Goal: Task Accomplishment & Management: Manage account settings

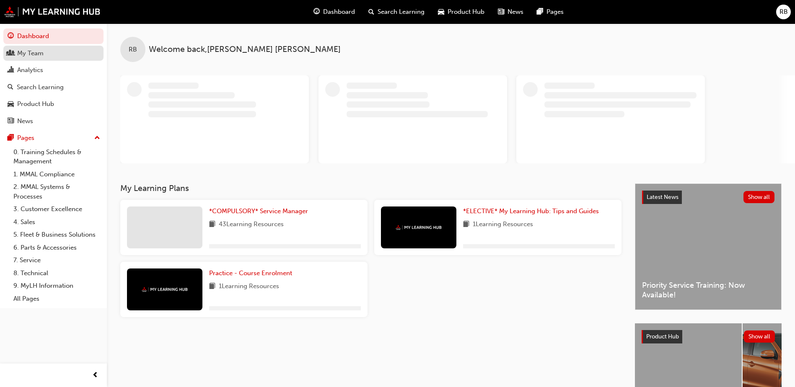
click at [41, 54] on div "My Team" at bounding box center [30, 54] width 26 height 10
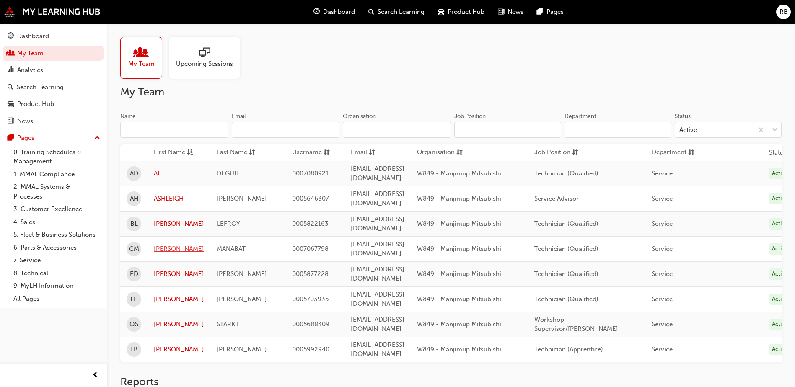
click at [176, 244] on link "[PERSON_NAME]" at bounding box center [179, 249] width 50 height 10
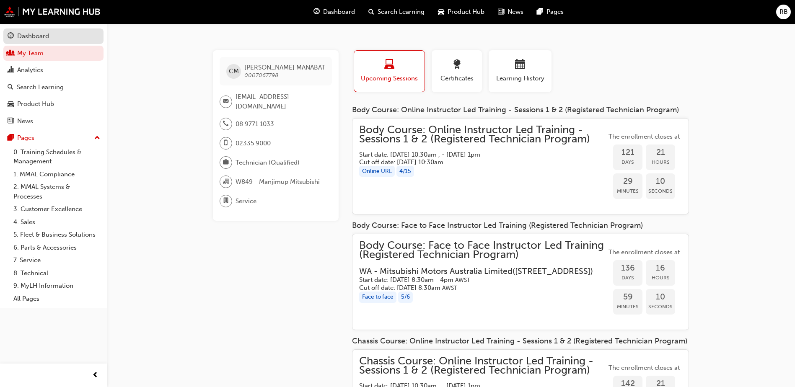
click at [31, 36] on div "Dashboard" at bounding box center [33, 36] width 32 height 10
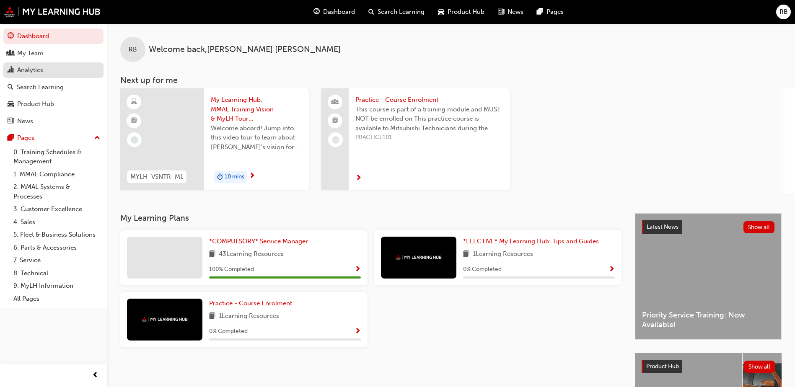
click at [36, 67] on div "Analytics" at bounding box center [30, 70] width 26 height 10
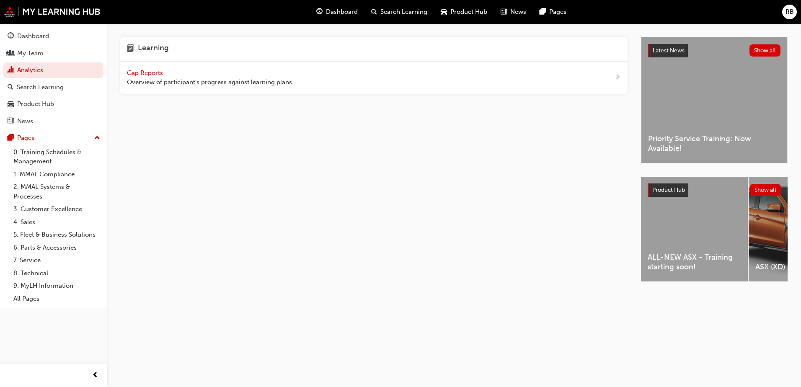
click at [679, 220] on div "ALL-NEW ASX - Training starting soon!" at bounding box center [694, 229] width 107 height 105
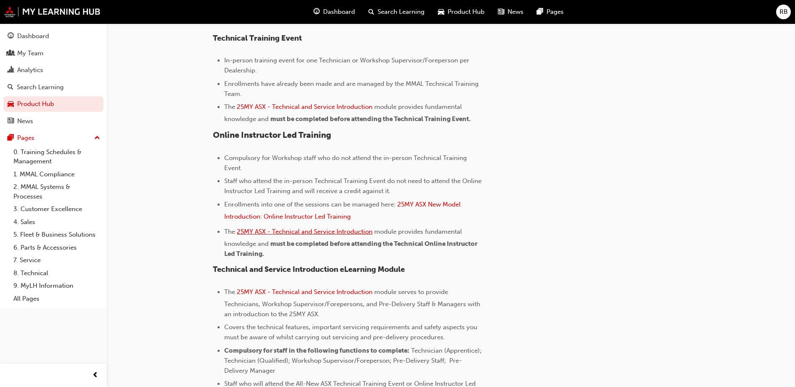
scroll to position [356, 0]
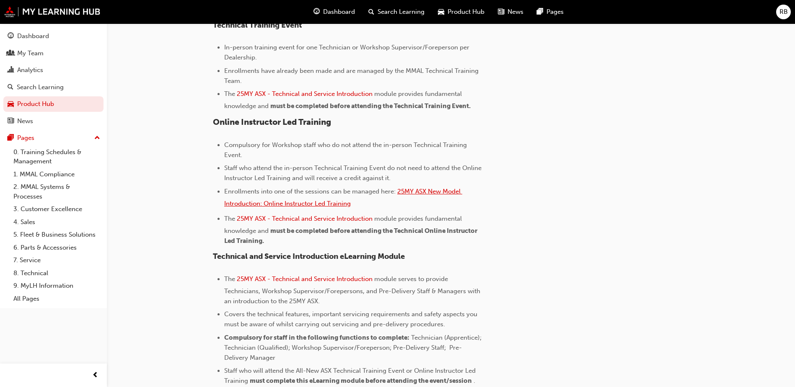
click at [436, 191] on span "25MY ASX New Model Introduction: Online Instructor Led Training" at bounding box center [343, 198] width 238 height 20
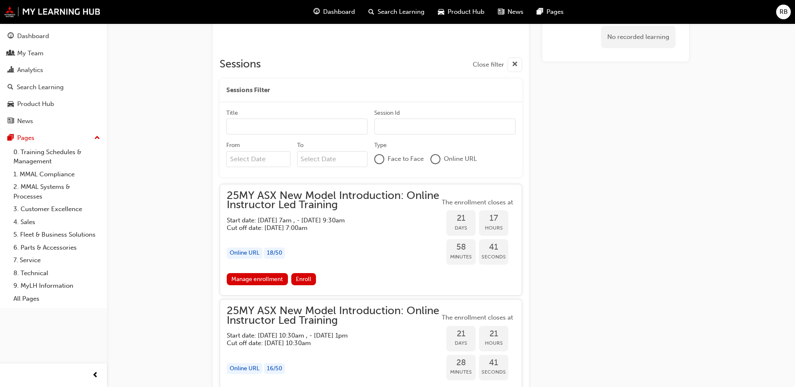
scroll to position [424, 0]
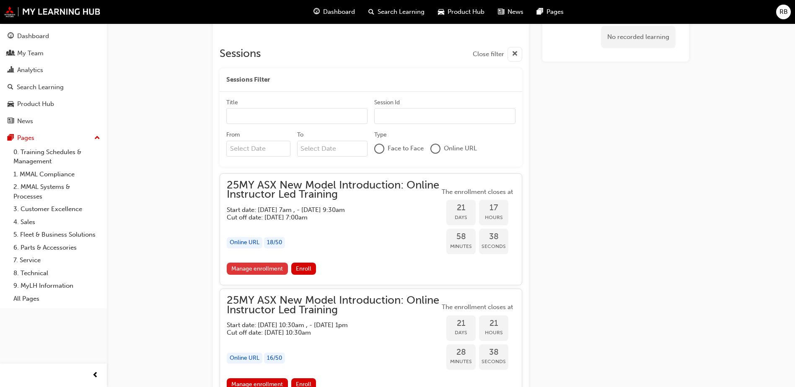
click at [269, 269] on link "Manage enrollment" at bounding box center [257, 269] width 61 height 12
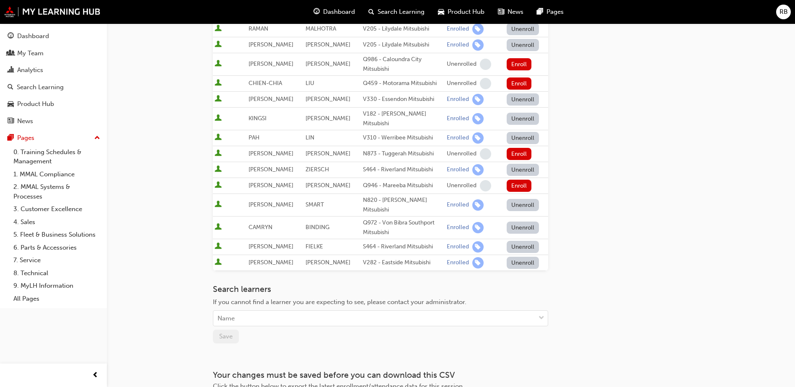
scroll to position [382, 0]
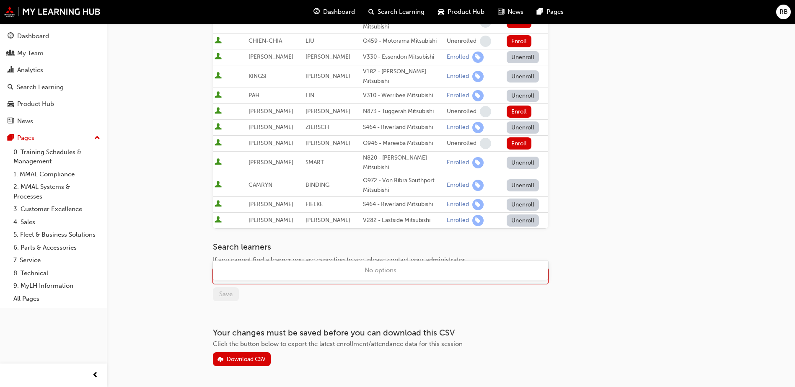
click at [243, 269] on div "Name" at bounding box center [374, 276] width 322 height 15
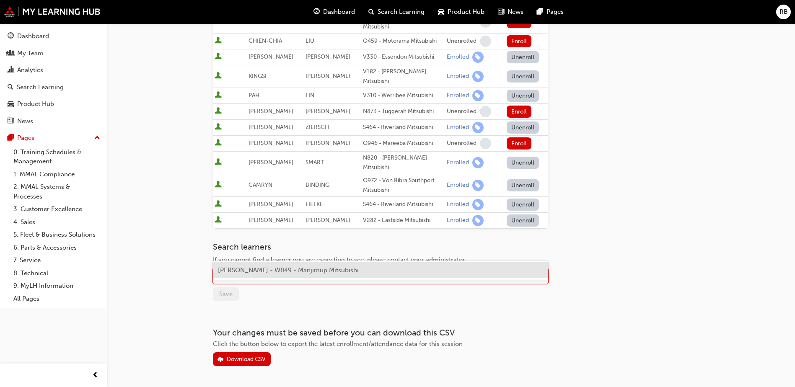
type input "manabat"
click at [261, 270] on span "CONSTANCIO MANABAT - W849 - Manjimup Mitsubishi" at bounding box center [288, 270] width 141 height 8
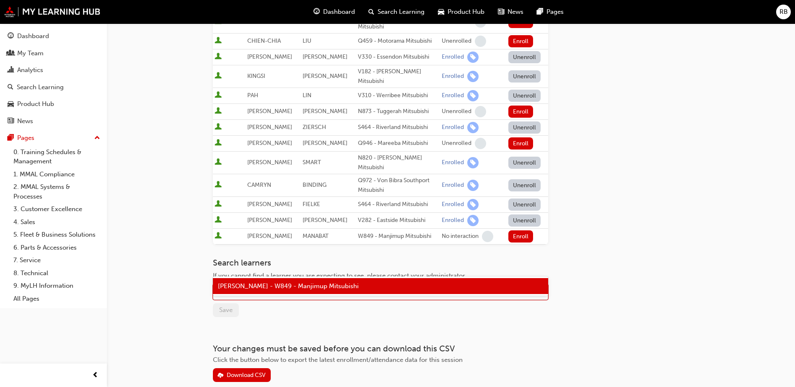
click at [392, 285] on div "CONSTANCIO MANABAT - W849 - Manjimup Mitsubishi" at bounding box center [374, 292] width 322 height 15
click at [383, 285] on div "CONSTANCIO MANABAT - W849 - Manjimup Mitsubishi" at bounding box center [380, 286] width 335 height 16
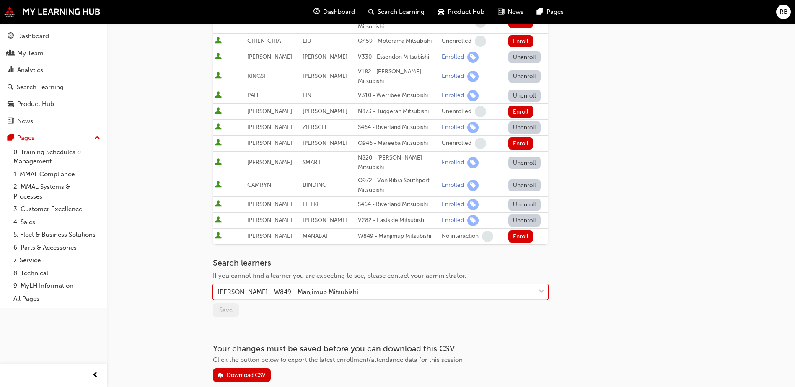
click at [383, 285] on div "Search learners If you cannot find a learner you are expecting to see, please c…" at bounding box center [380, 287] width 335 height 59
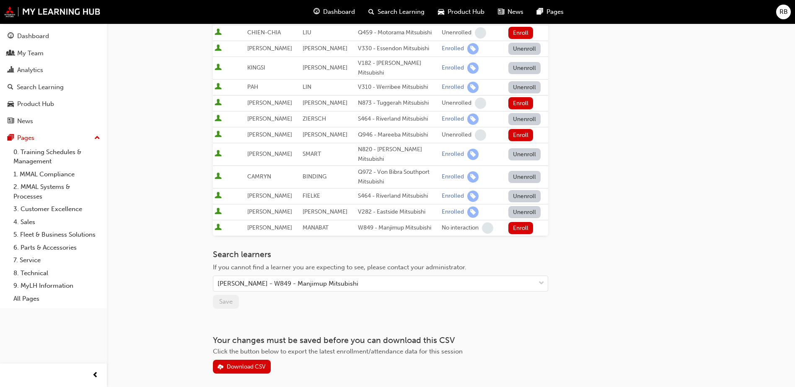
scroll to position [393, 0]
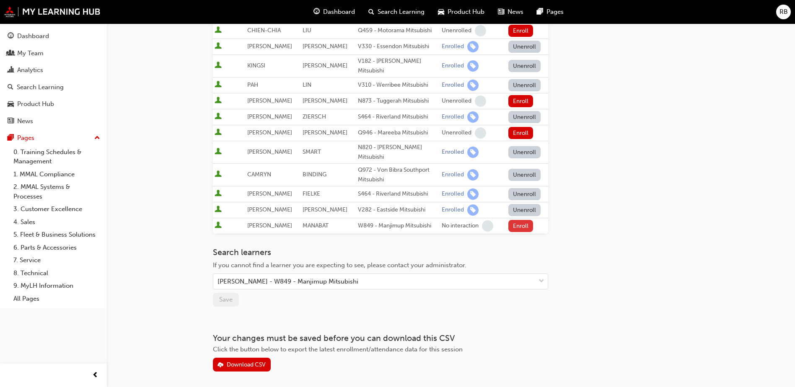
click at [514, 220] on button "Enroll" at bounding box center [520, 226] width 25 height 12
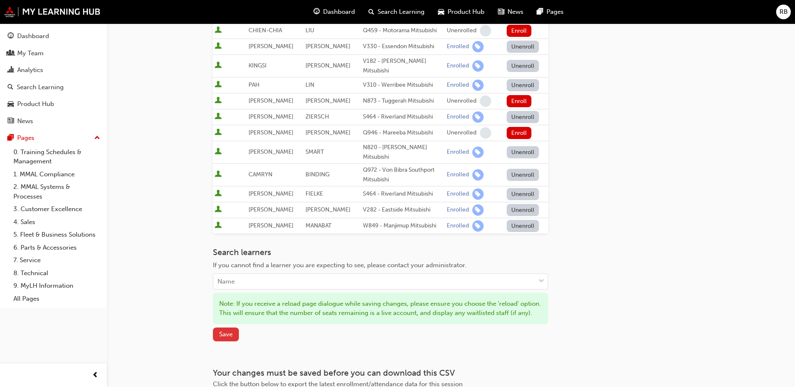
click at [225, 328] on button "Save" at bounding box center [226, 335] width 26 height 14
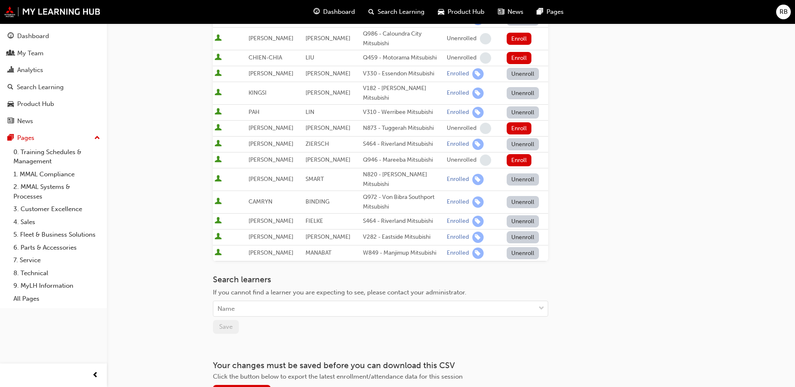
scroll to position [367, 0]
click at [516, 246] on button "Unenroll" at bounding box center [523, 252] width 33 height 12
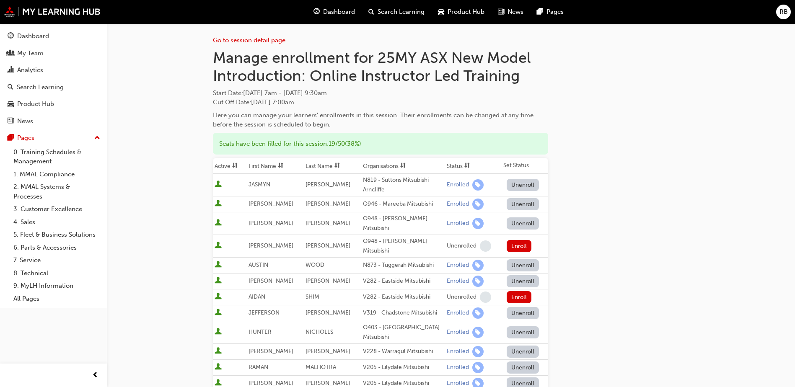
scroll to position [0, 0]
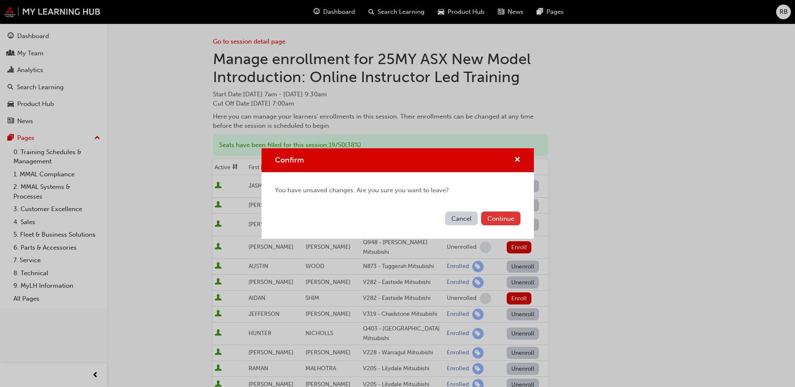
click at [496, 217] on button "Continue" at bounding box center [500, 219] width 39 height 14
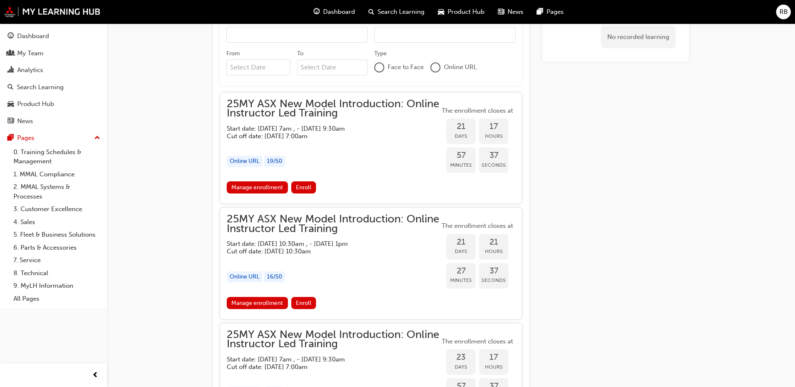
scroll to position [507, 0]
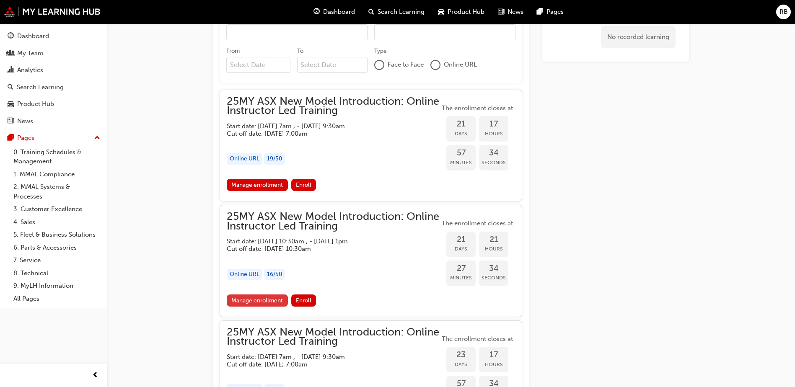
click at [258, 298] on link "Manage enrollment" at bounding box center [257, 301] width 61 height 12
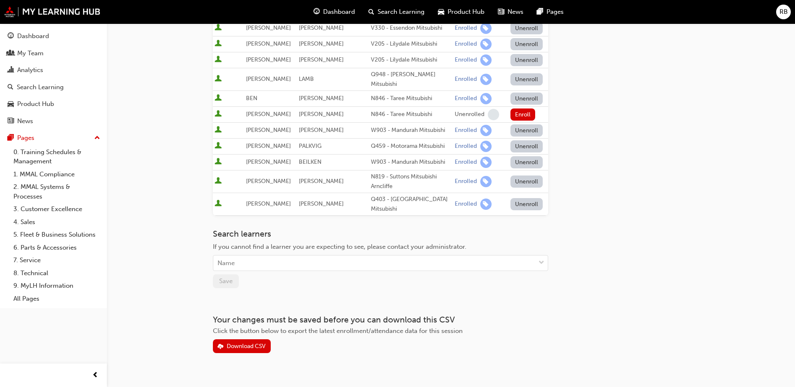
scroll to position [264, 0]
click at [235, 256] on div "Name" at bounding box center [374, 263] width 322 height 15
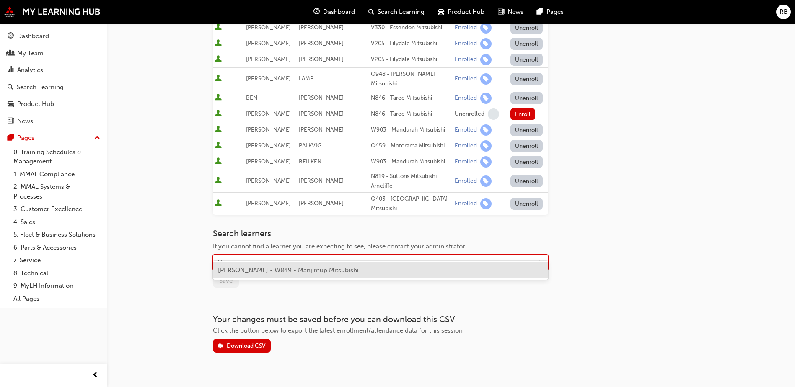
click at [245, 272] on span "CONSTANCIO MANABAT - W849 - Manjimup Mitsubishi" at bounding box center [288, 270] width 141 height 8
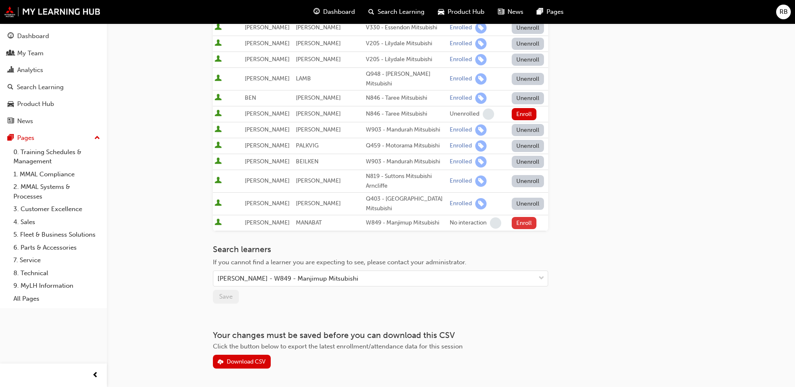
click at [520, 217] on button "Enroll" at bounding box center [524, 223] width 25 height 12
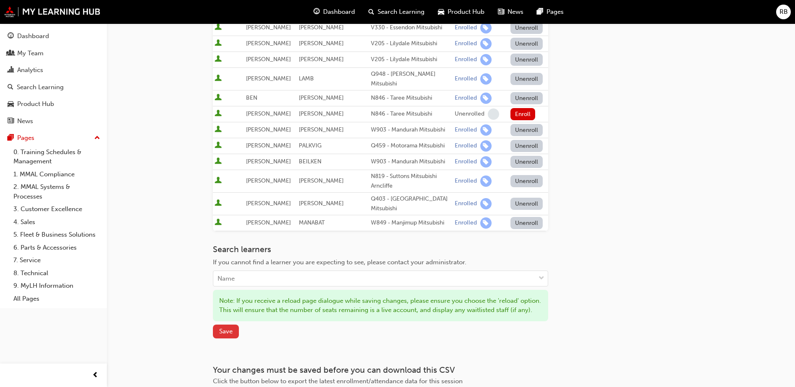
click at [222, 328] on span "Save" at bounding box center [225, 332] width 13 height 8
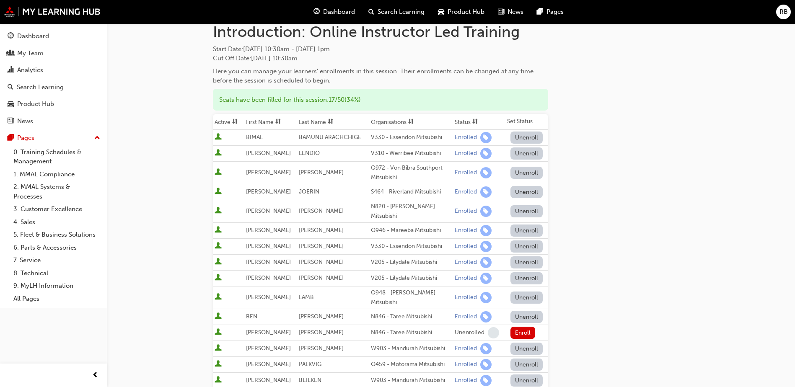
scroll to position [0, 0]
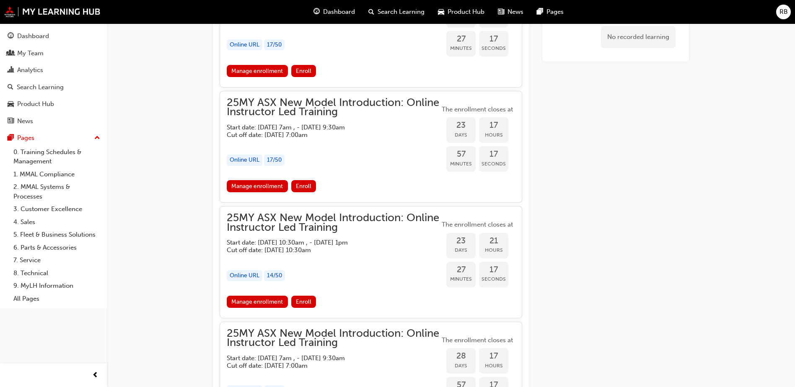
scroll to position [748, 0]
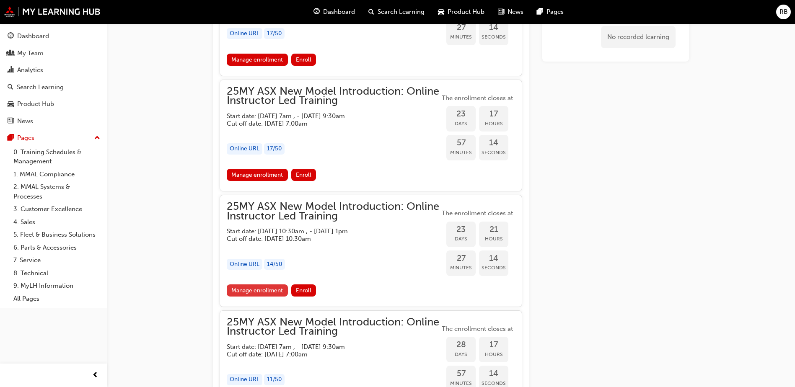
click at [263, 290] on link "Manage enrollment" at bounding box center [257, 290] width 61 height 12
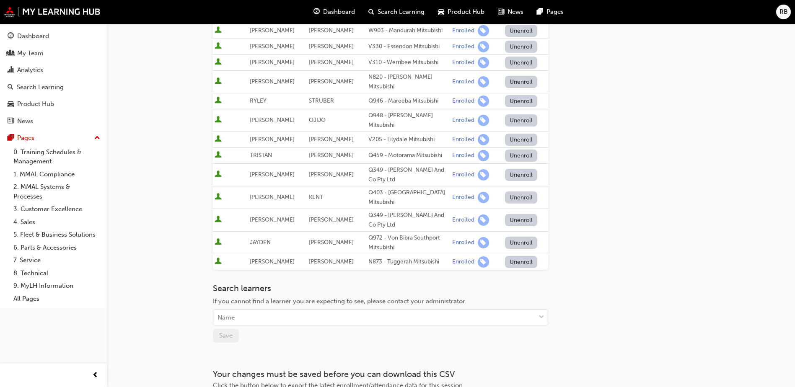
scroll to position [209, 0]
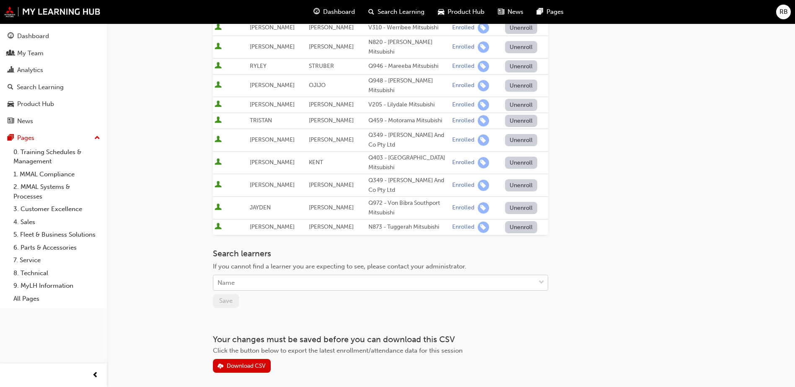
click at [253, 276] on div "Name" at bounding box center [374, 283] width 322 height 15
type input "deguit"
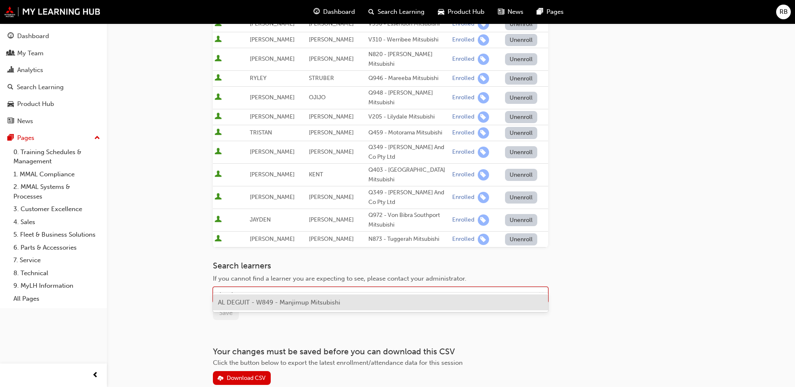
scroll to position [189, 0]
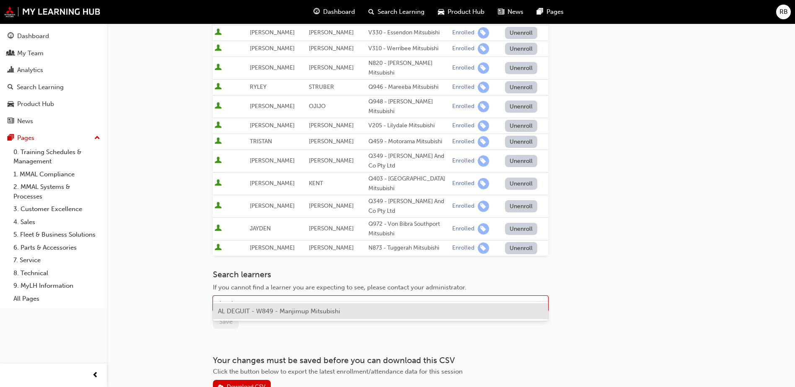
click at [259, 309] on span "AL DEGUIT - W849 - Manjimup Mitsubishi" at bounding box center [279, 312] width 122 height 8
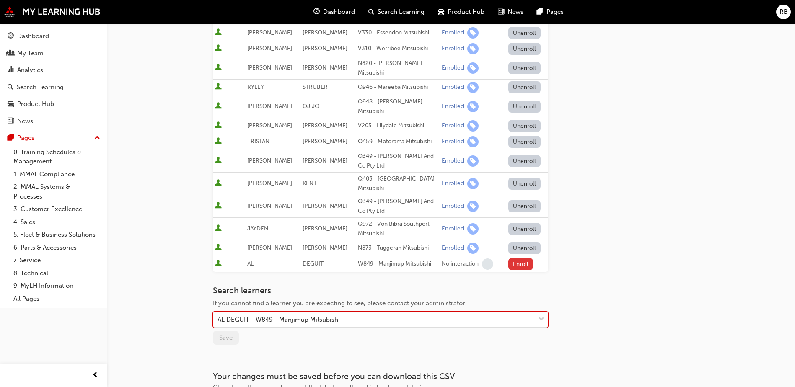
click at [513, 258] on button "Enroll" at bounding box center [520, 264] width 25 height 12
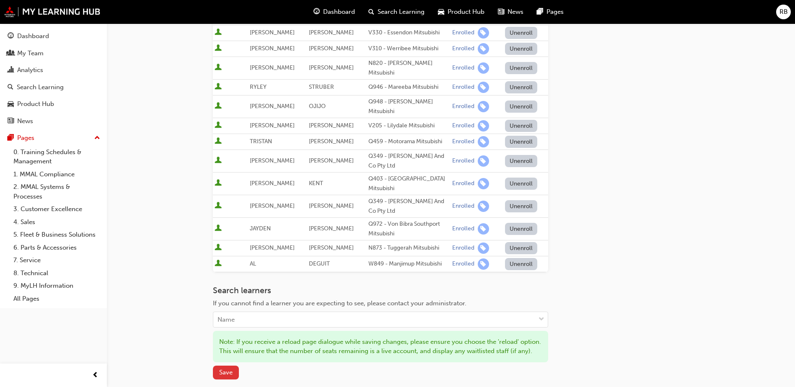
click at [228, 369] on span "Save" at bounding box center [225, 373] width 13 height 8
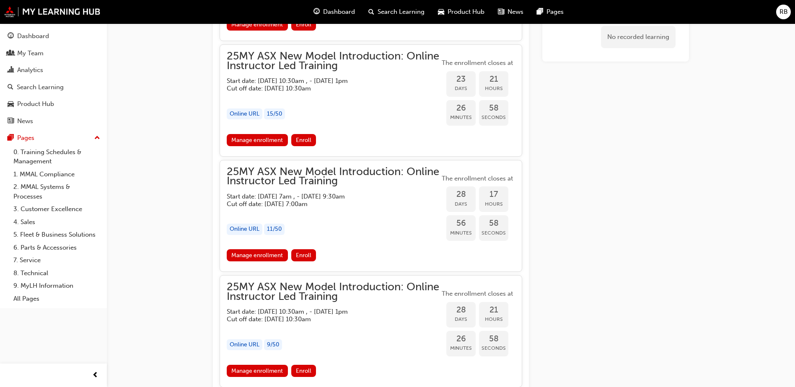
scroll to position [905, 0]
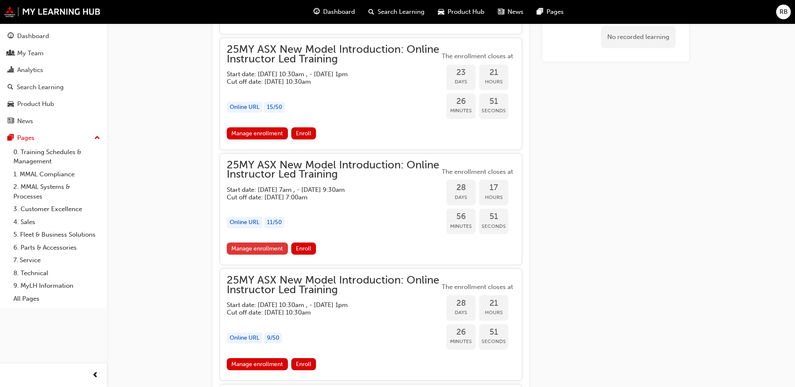
click at [259, 246] on link "Manage enrollment" at bounding box center [257, 249] width 61 height 12
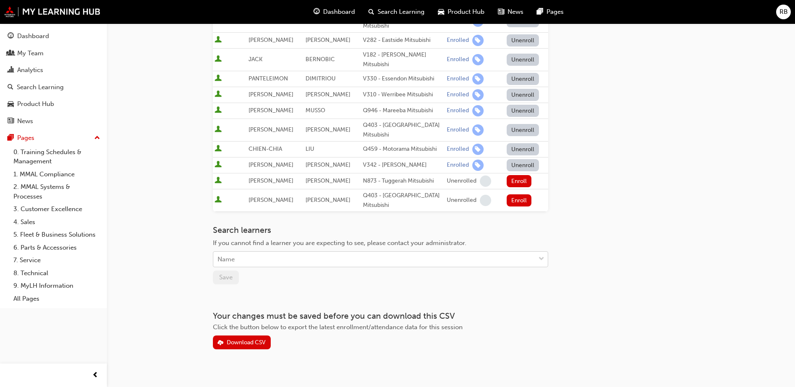
scroll to position [200, 0]
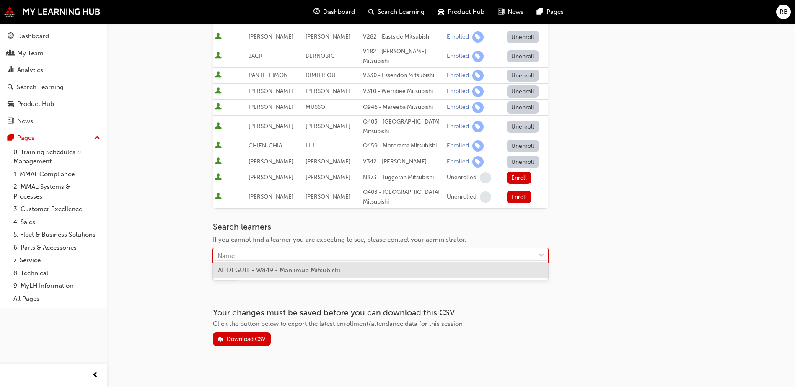
click at [266, 249] on div "Name" at bounding box center [374, 256] width 322 height 15
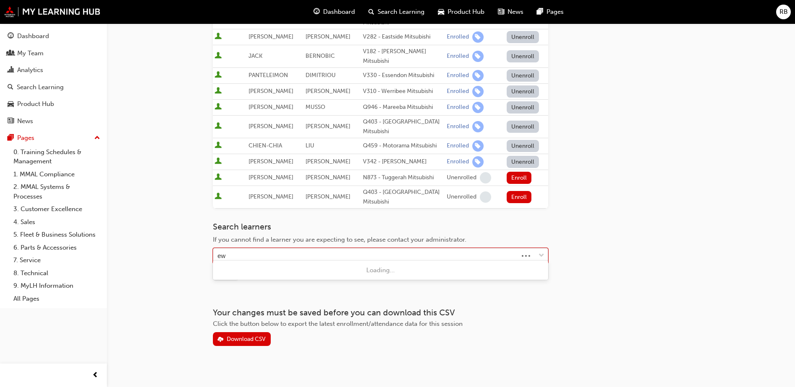
type input "e"
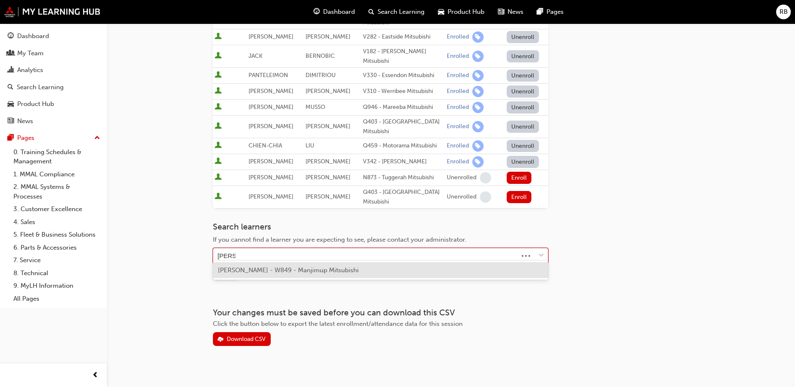
type input "edwards"
click at [265, 270] on span "LIAM EDWARDS - W849 - Manjimup Mitsubishi" at bounding box center [288, 270] width 141 height 8
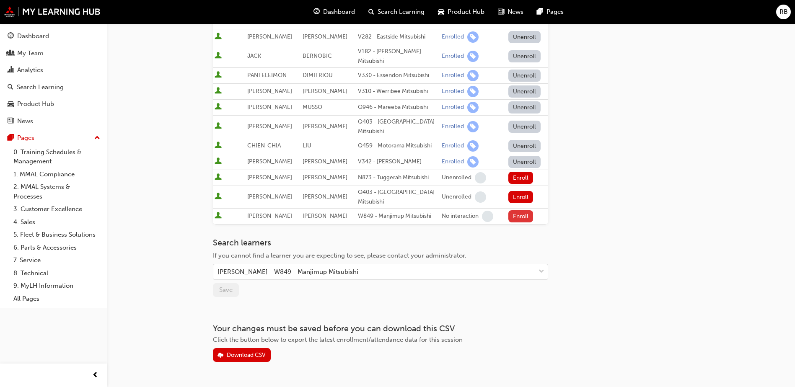
click at [520, 211] on button "Enroll" at bounding box center [520, 216] width 25 height 12
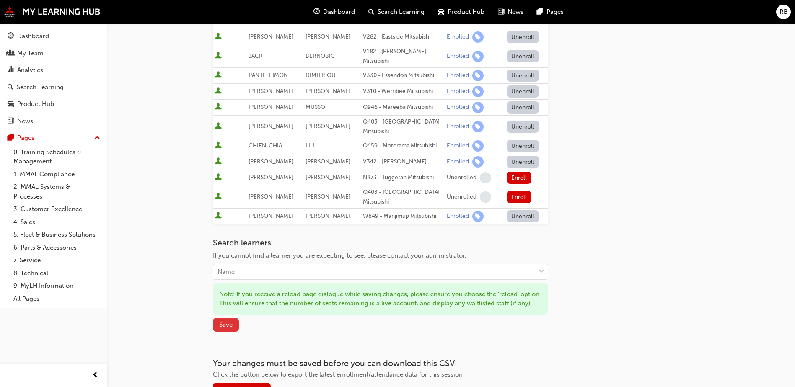
click at [225, 328] on span "Save" at bounding box center [225, 325] width 13 height 8
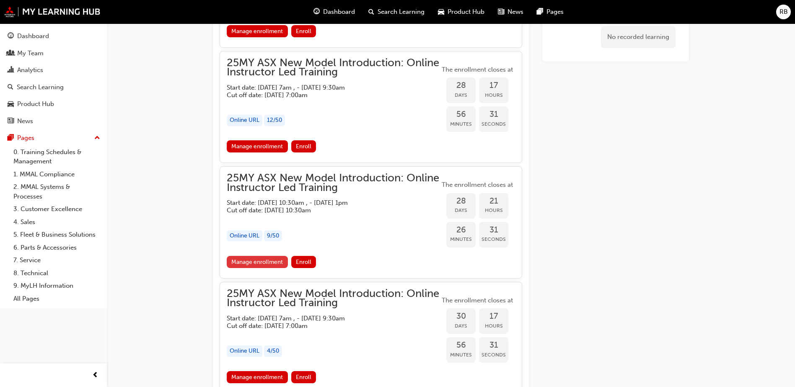
scroll to position [1010, 0]
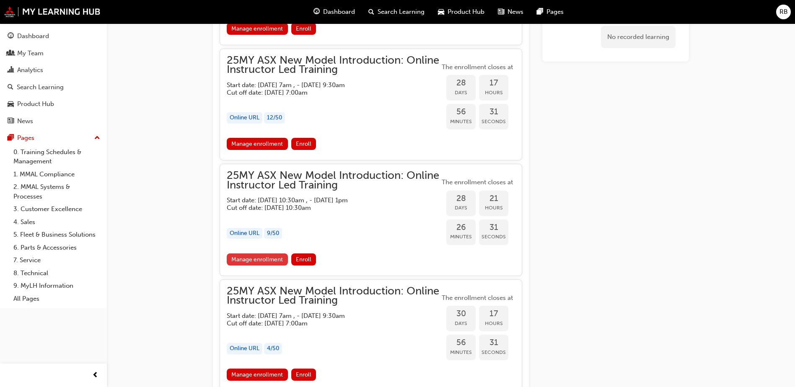
click at [257, 258] on link "Manage enrollment" at bounding box center [257, 259] width 61 height 12
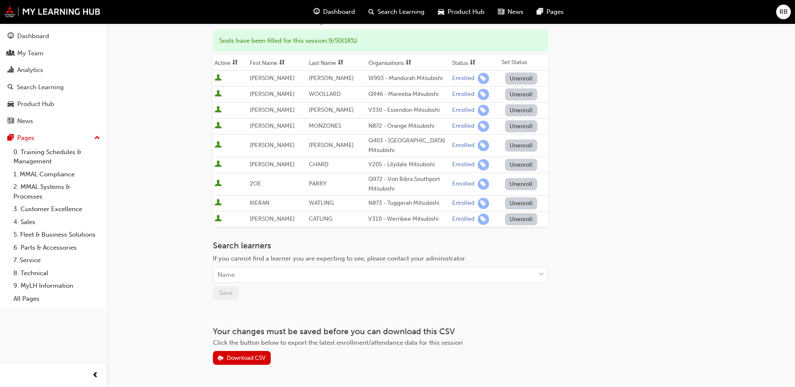
scroll to position [105, 0]
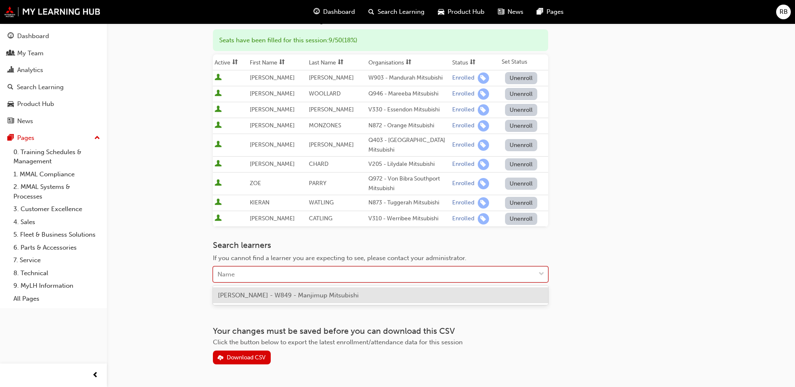
click at [250, 279] on div "Name" at bounding box center [374, 274] width 322 height 15
type input "beeb"
click at [255, 292] on span "TYLER BEEBE - W849 - Manjimup Mitsubishi" at bounding box center [288, 296] width 141 height 8
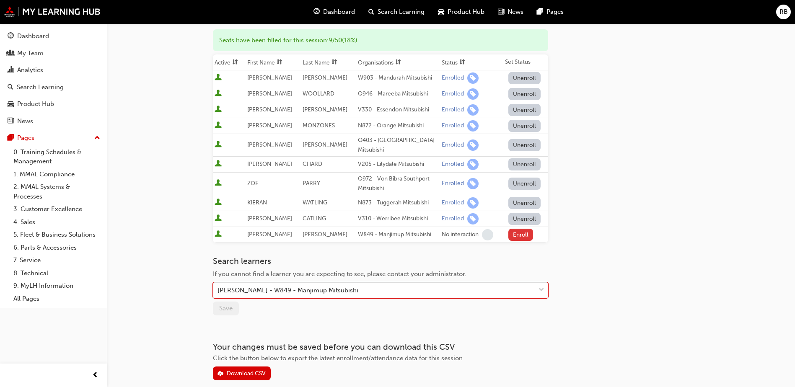
click at [517, 235] on button "Enroll" at bounding box center [520, 235] width 25 height 12
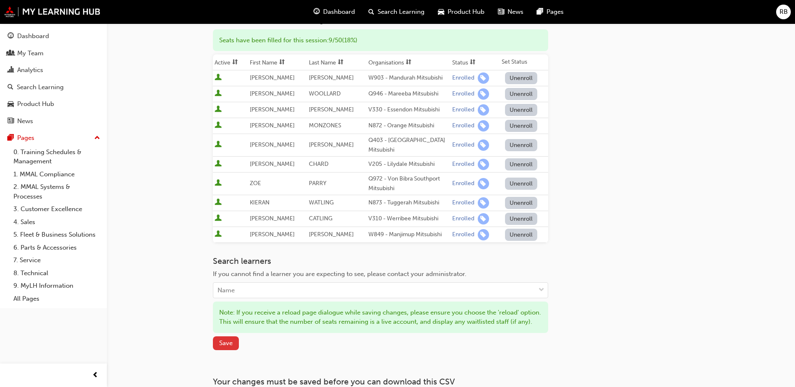
click at [231, 347] on span "Save" at bounding box center [225, 343] width 13 height 8
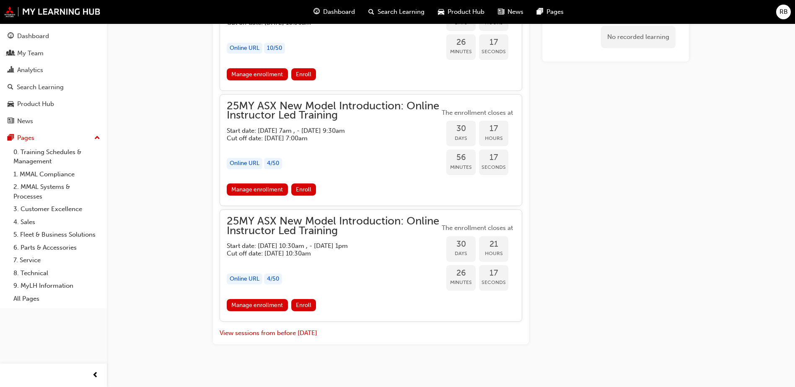
scroll to position [1200, 0]
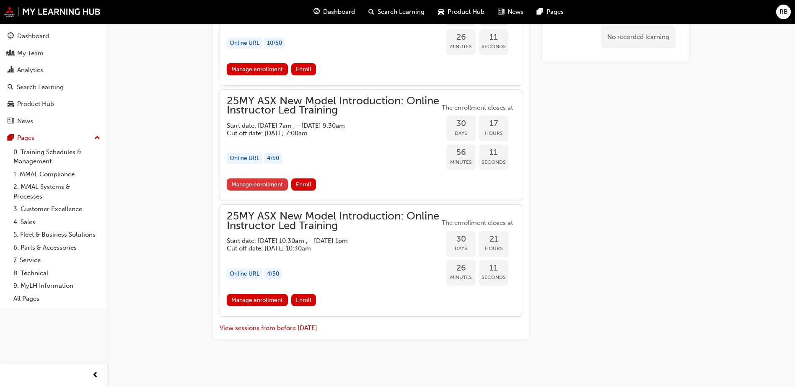
click at [273, 183] on link "Manage enrollment" at bounding box center [257, 184] width 61 height 12
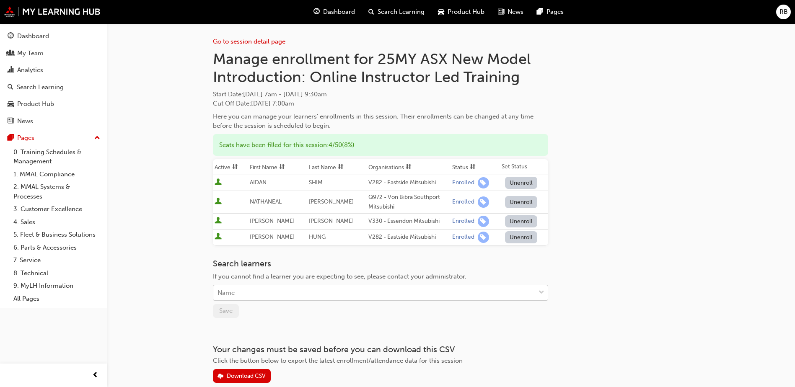
click at [273, 292] on div "Name" at bounding box center [374, 293] width 322 height 15
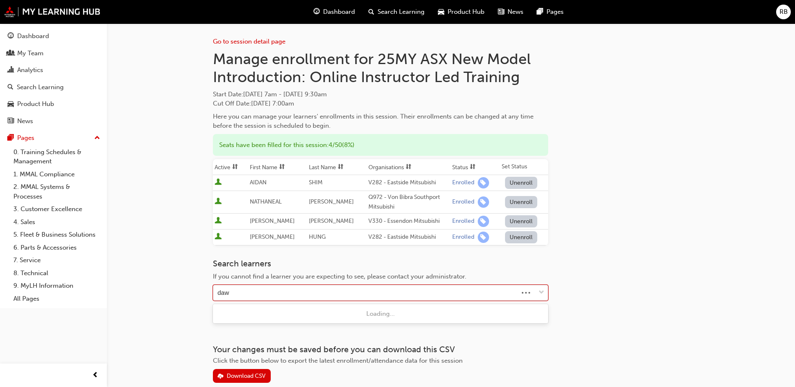
type input "daws"
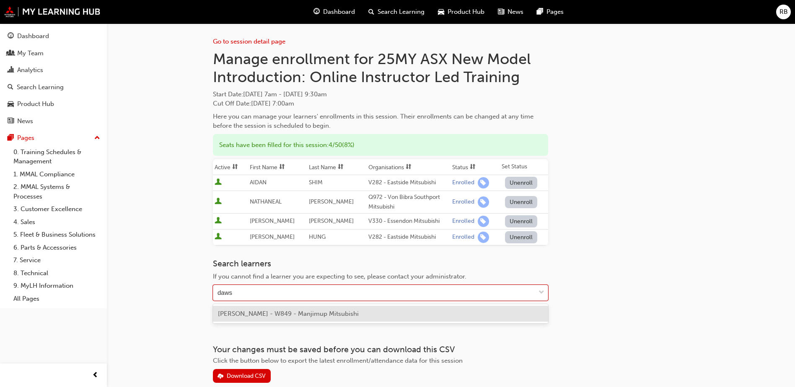
click at [269, 312] on span "ETHAN DAWSON - W849 - Manjimup Mitsubishi" at bounding box center [288, 314] width 141 height 8
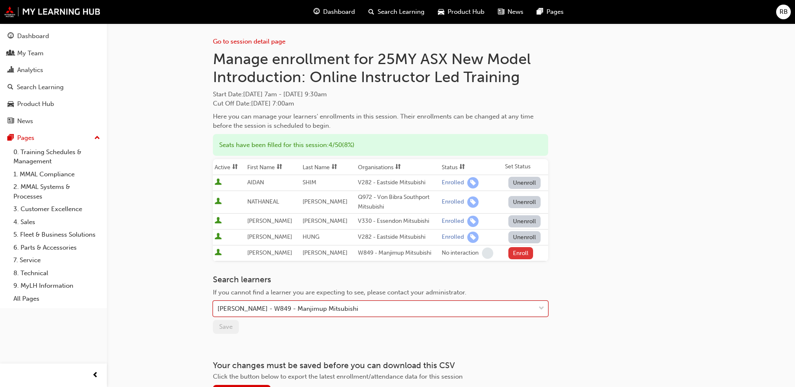
click at [520, 253] on button "Enroll" at bounding box center [520, 253] width 25 height 12
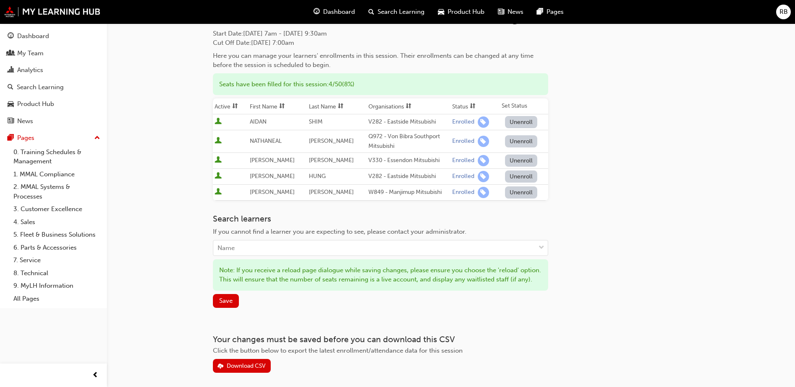
scroll to position [84, 0]
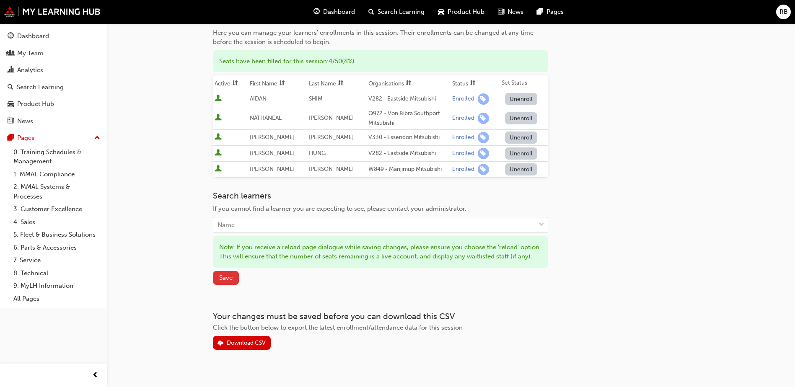
click at [228, 282] on span "Save" at bounding box center [225, 278] width 13 height 8
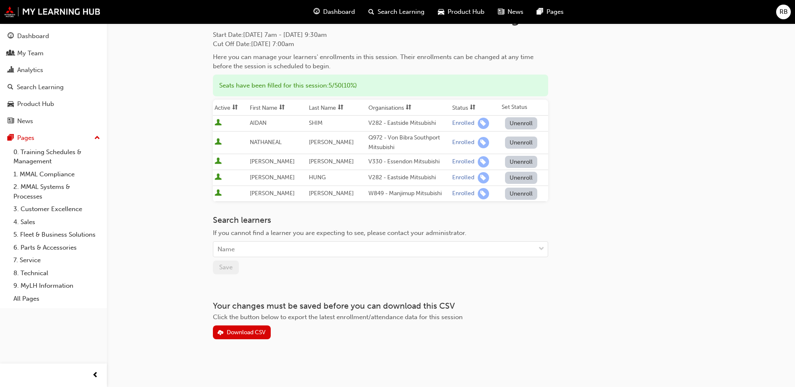
scroll to position [1200, 0]
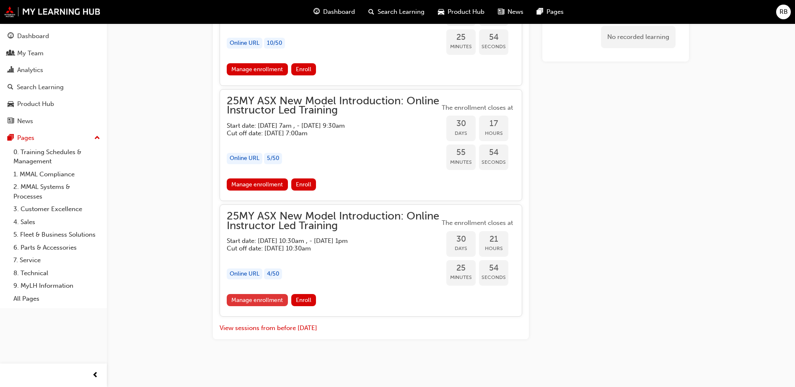
click at [261, 297] on link "Manage enrollment" at bounding box center [257, 300] width 61 height 12
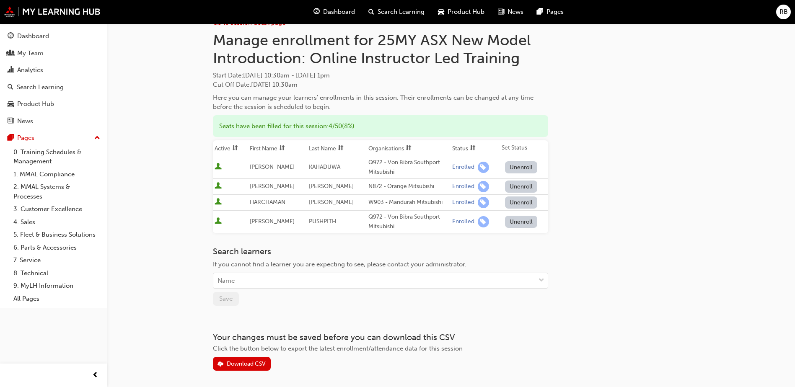
scroll to position [42, 0]
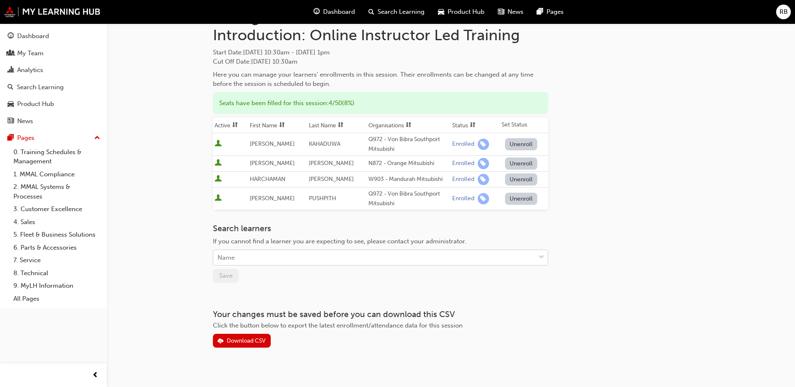
click at [228, 261] on div "Name" at bounding box center [225, 258] width 17 height 10
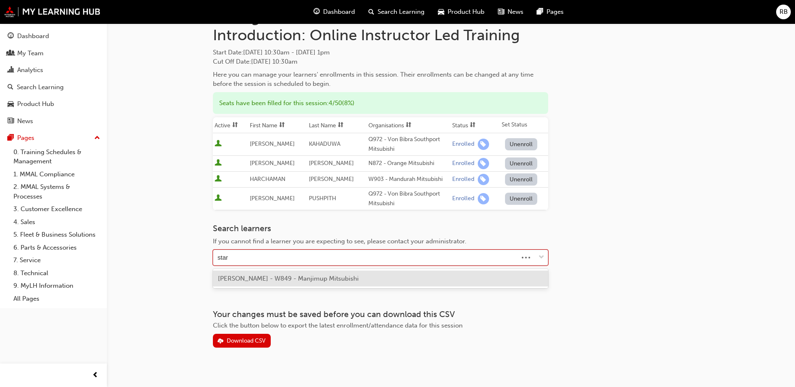
type input "stark"
click at [244, 279] on span "QUENTIN STARKIE - W849 - Manjimup Mitsubishi" at bounding box center [288, 279] width 141 height 8
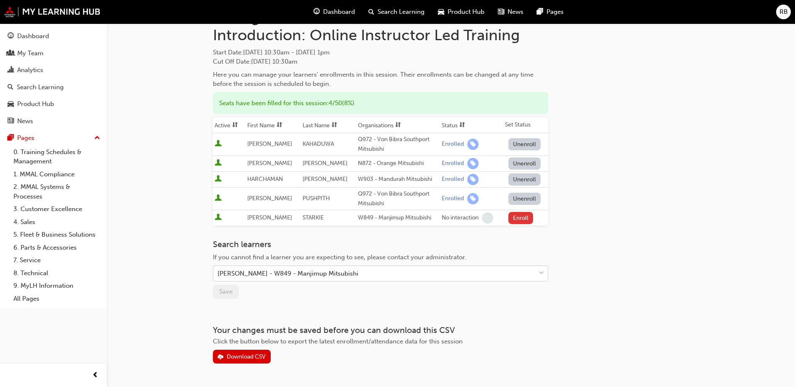
click at [519, 218] on button "Enroll" at bounding box center [520, 218] width 25 height 12
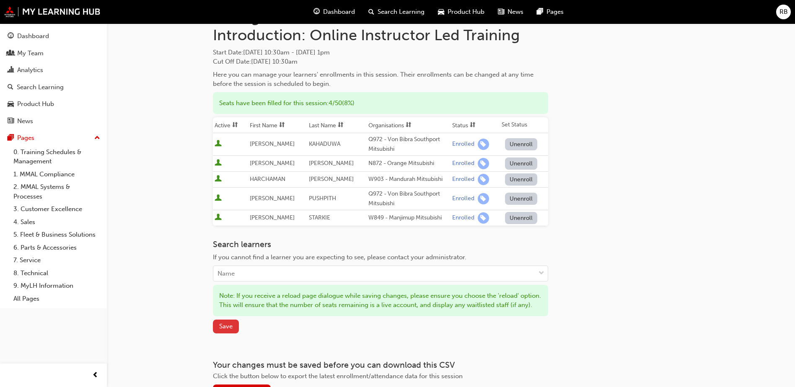
click at [230, 330] on span "Save" at bounding box center [225, 327] width 13 height 8
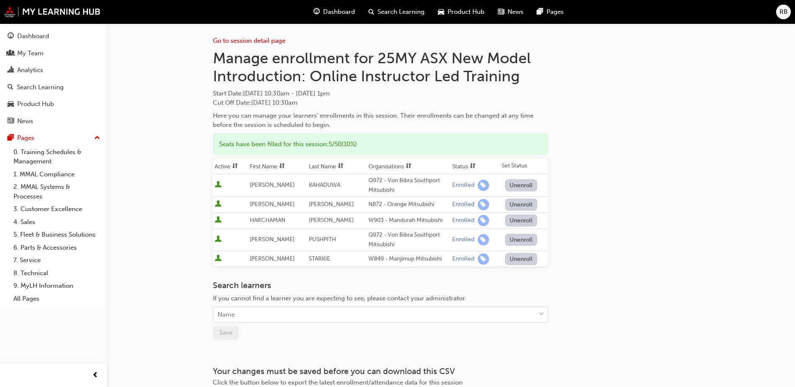
scroll to position [0, 0]
click at [37, 52] on div "My Team" at bounding box center [30, 54] width 26 height 10
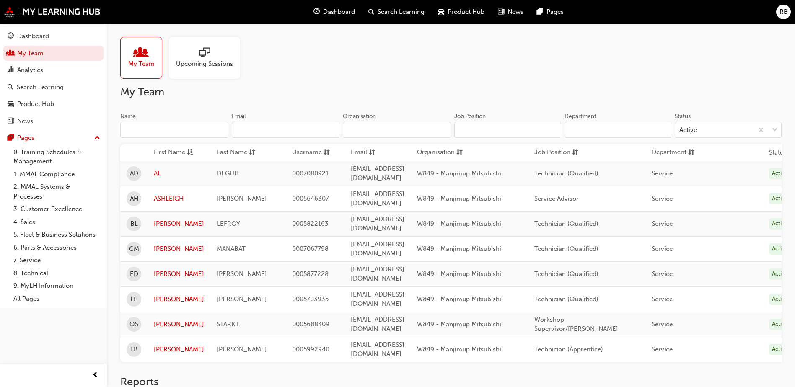
click at [201, 50] on span "sessionType_ONLINE_URL-icon" at bounding box center [204, 53] width 11 height 12
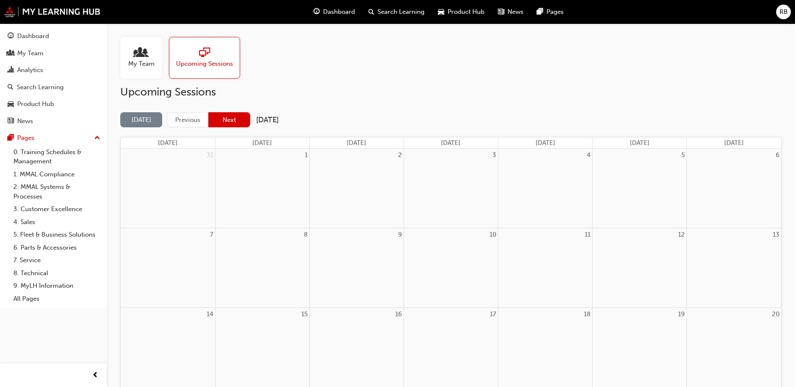
click at [237, 119] on button "Next" at bounding box center [229, 120] width 42 height 16
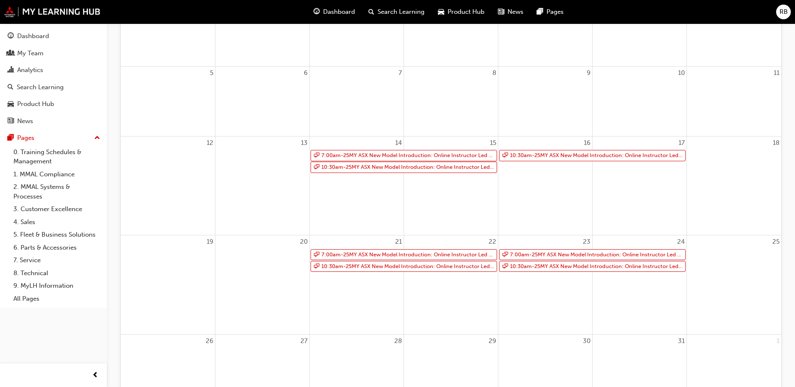
scroll to position [157, 0]
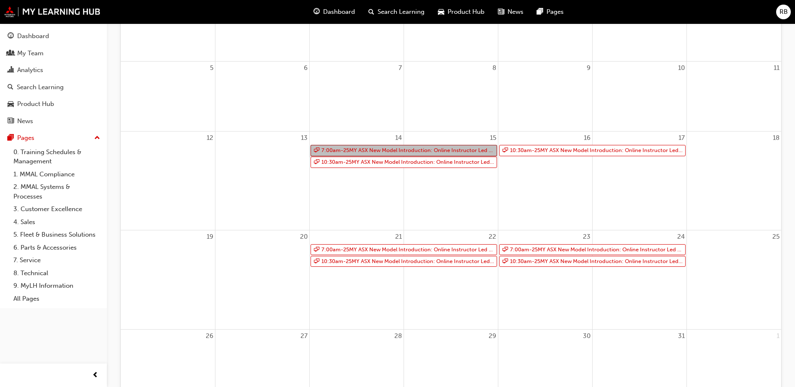
click at [396, 147] on link "7:00am - 25MY ASX New Model Introduction: Online Instructor Led Training" at bounding box center [403, 150] width 186 height 11
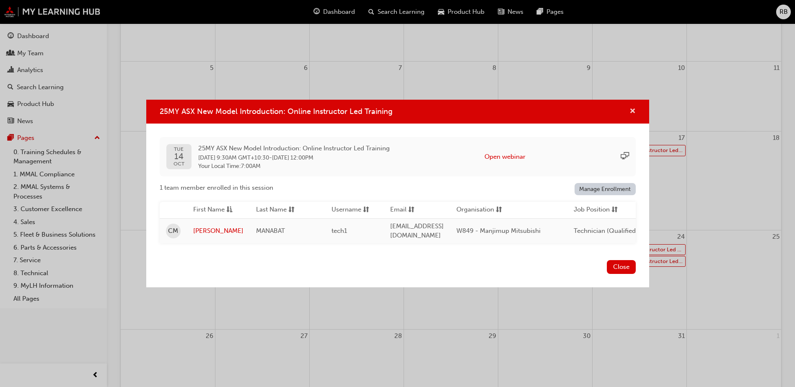
click at [633, 108] on span "cross-icon" at bounding box center [632, 112] width 6 height 8
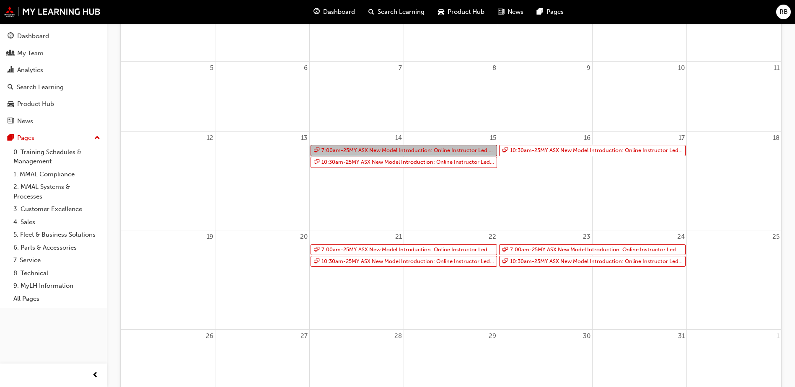
click at [428, 148] on link "7:00am - 25MY ASX New Model Introduction: Online Instructor Led Training" at bounding box center [403, 150] width 186 height 11
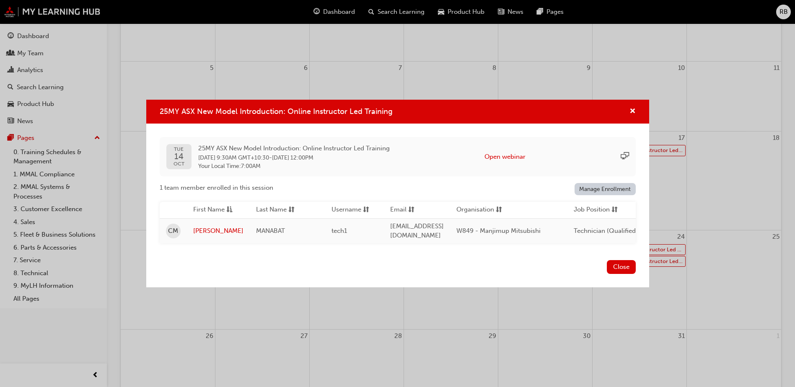
click at [592, 188] on link "Manage Enrollment" at bounding box center [604, 189] width 61 height 12
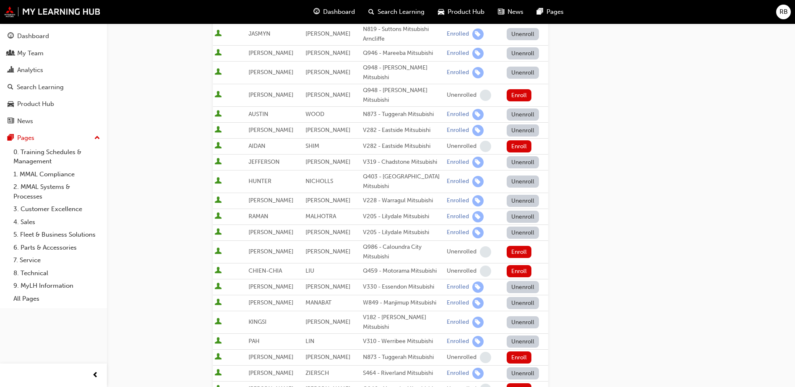
scroll to position [157, 0]
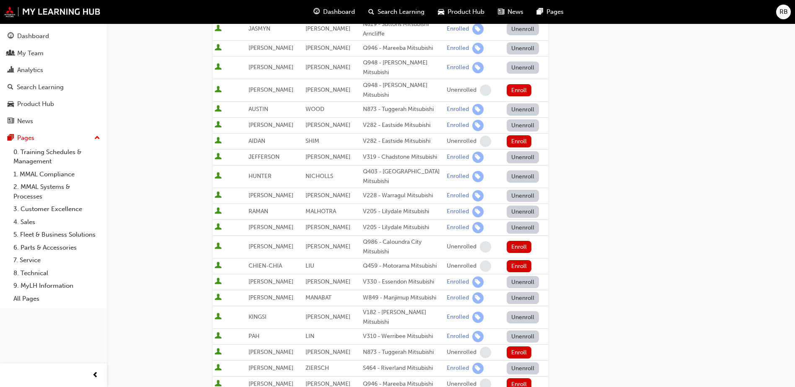
click at [522, 292] on button "Unenroll" at bounding box center [523, 298] width 33 height 12
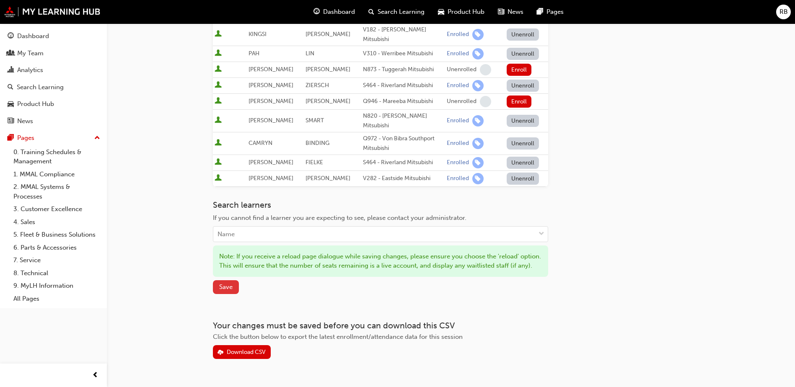
scroll to position [442, 0]
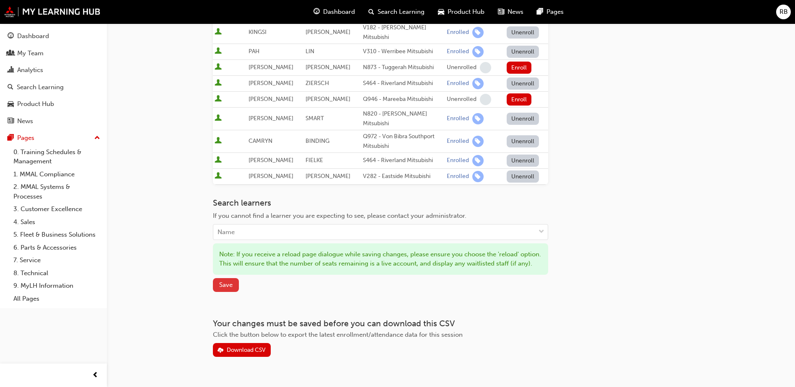
click at [225, 281] on span "Save" at bounding box center [225, 285] width 13 height 8
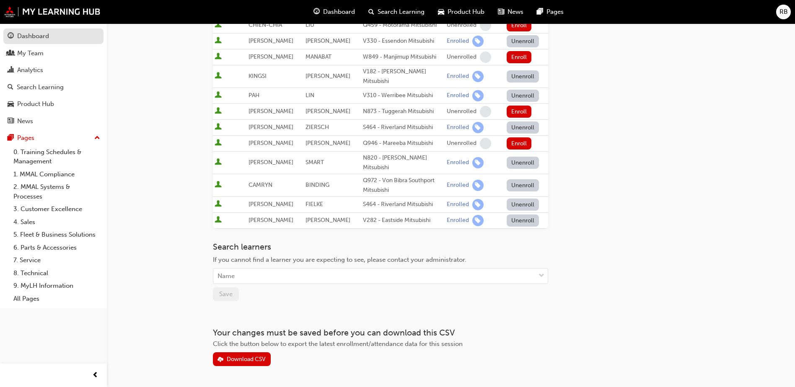
click at [38, 36] on div "Dashboard" at bounding box center [33, 36] width 32 height 10
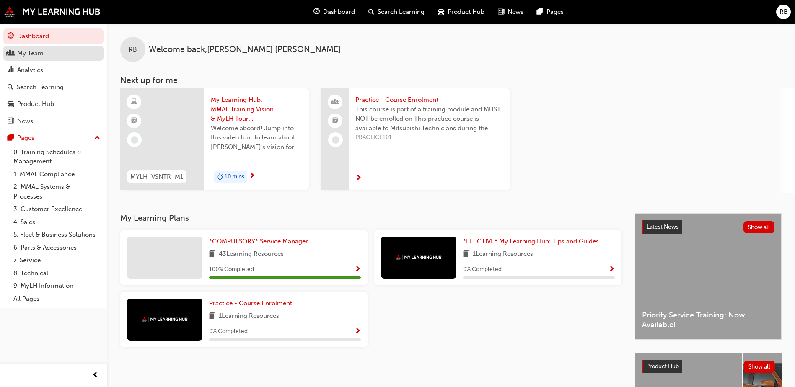
click at [32, 54] on div "My Team" at bounding box center [30, 54] width 26 height 10
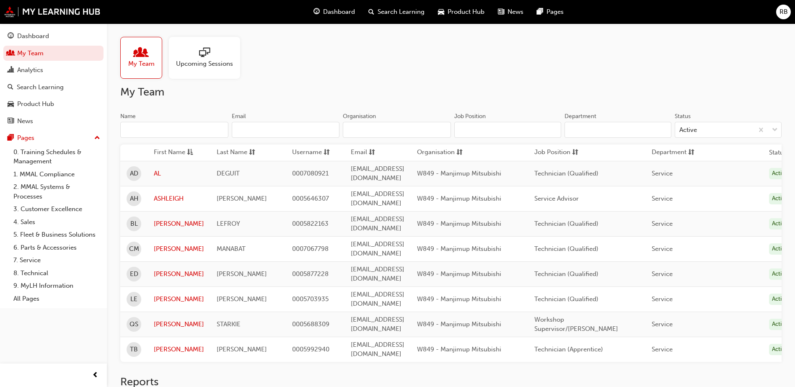
click at [215, 59] on span "Upcoming Sessions" at bounding box center [204, 64] width 57 height 10
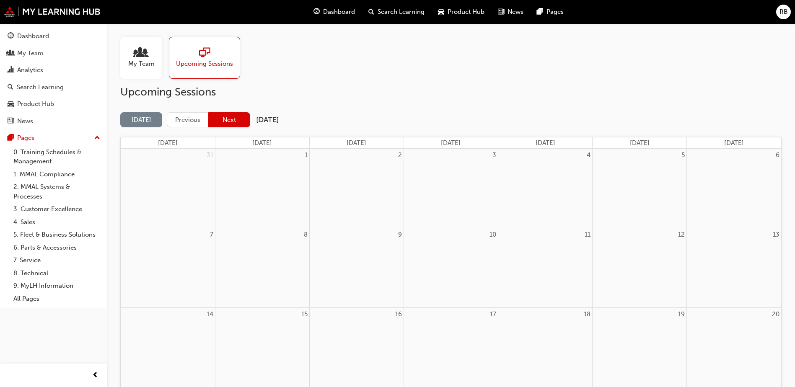
click at [228, 121] on button "Next" at bounding box center [229, 120] width 42 height 16
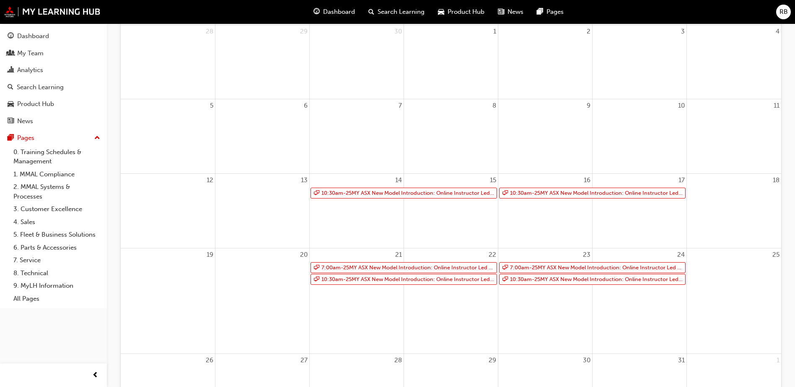
scroll to position [115, 0]
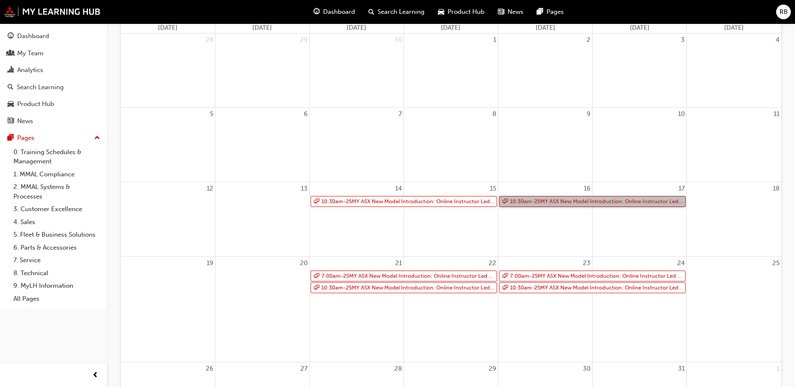
click at [518, 199] on link "10:30am - 25MY ASX New Model Introduction: Online Instructor Led Training" at bounding box center [592, 201] width 186 height 11
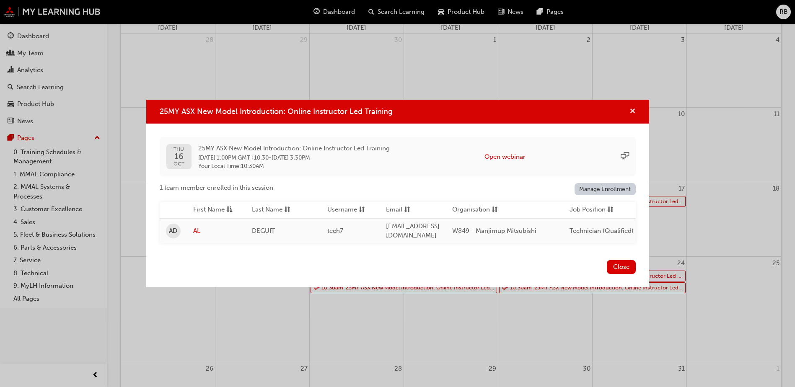
click at [632, 109] on span "cross-icon" at bounding box center [632, 112] width 6 height 8
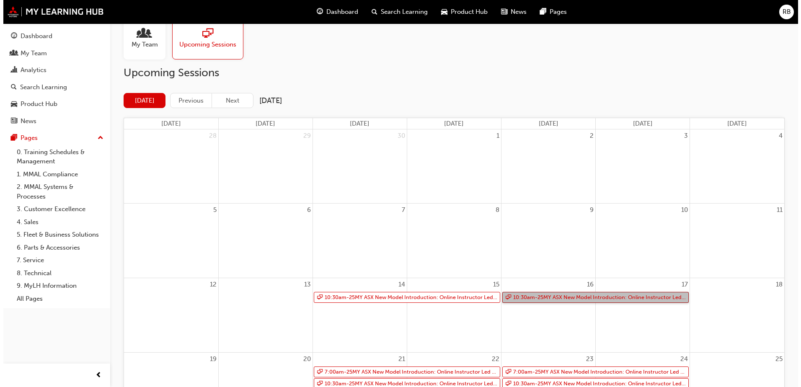
scroll to position [0, 0]
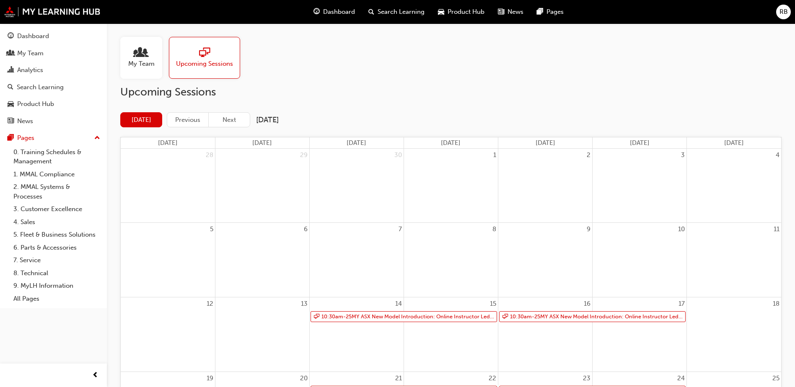
click at [145, 68] on span "My Team" at bounding box center [141, 64] width 26 height 10
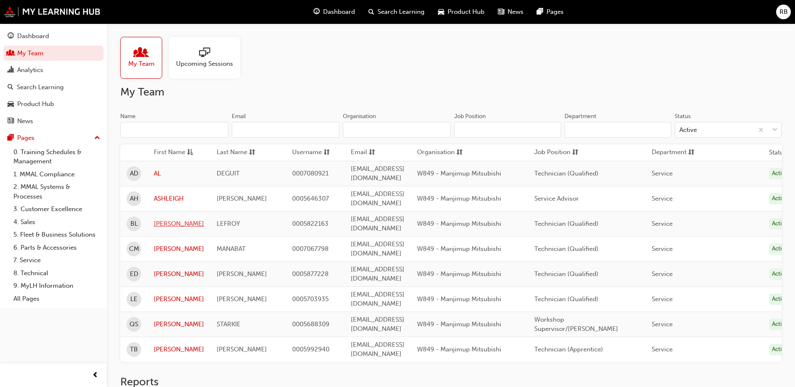
click at [163, 219] on link "[PERSON_NAME]" at bounding box center [179, 224] width 50 height 10
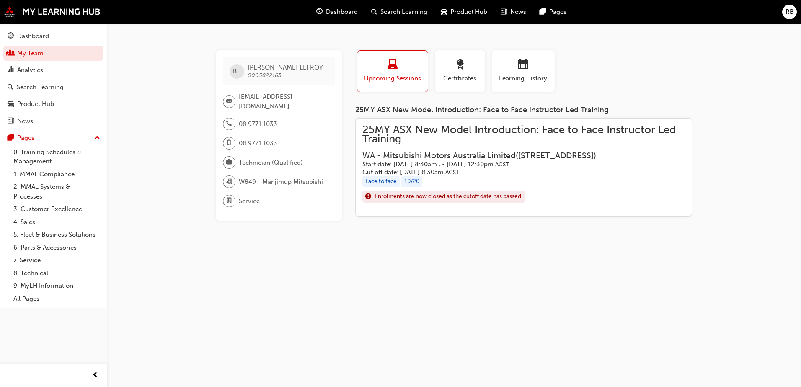
click at [447, 187] on div "Face to face 10 / 20" at bounding box center [523, 181] width 323 height 11
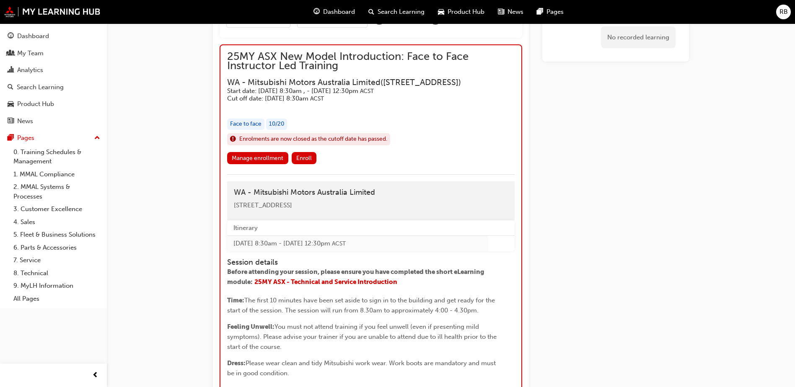
scroll to position [517, 0]
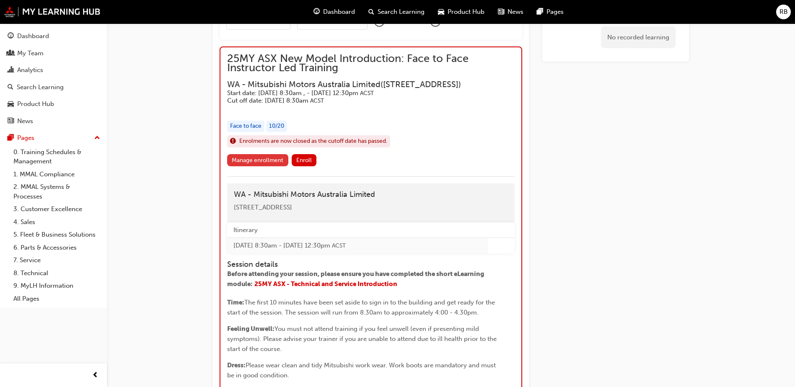
click at [257, 166] on link "Manage enrollment" at bounding box center [257, 160] width 61 height 12
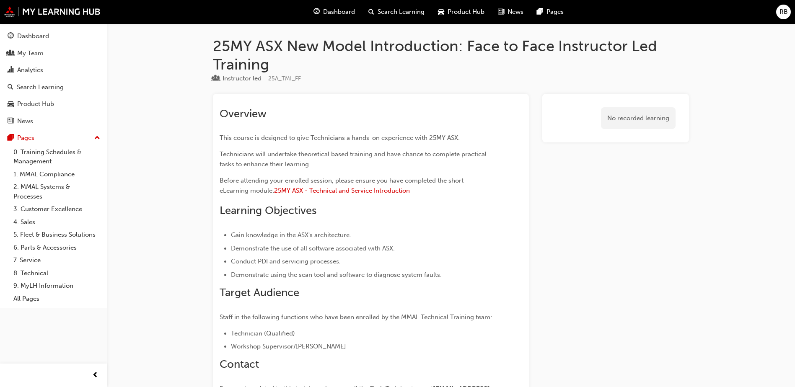
scroll to position [10, 0]
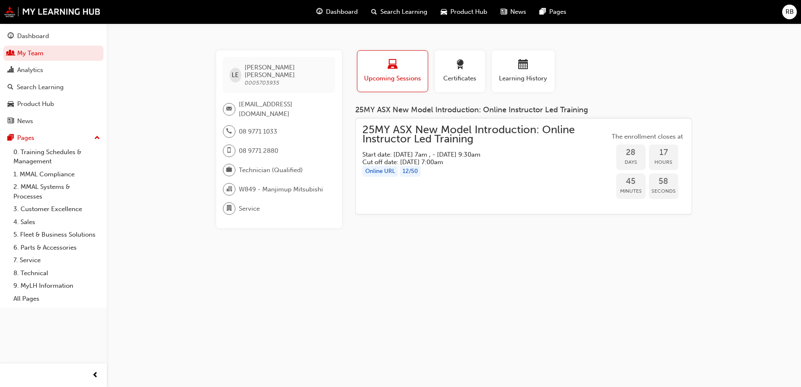
click at [437, 130] on span "25MY ASX New Model Introduction: Online Instructor Led Training" at bounding box center [485, 134] width 247 height 19
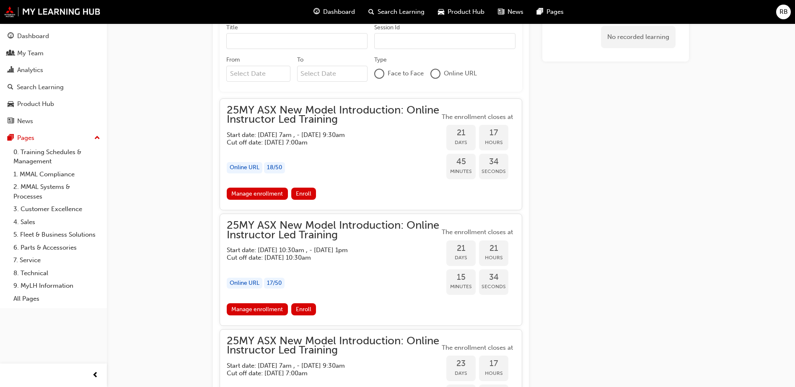
scroll to position [492, 0]
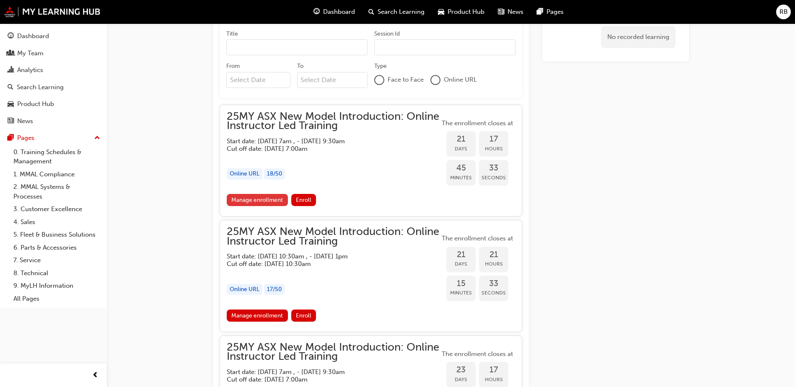
click at [264, 201] on link "Manage enrollment" at bounding box center [257, 200] width 61 height 12
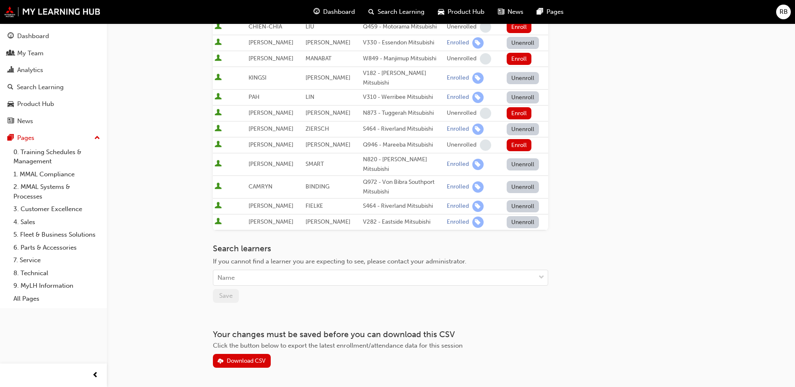
scroll to position [398, 0]
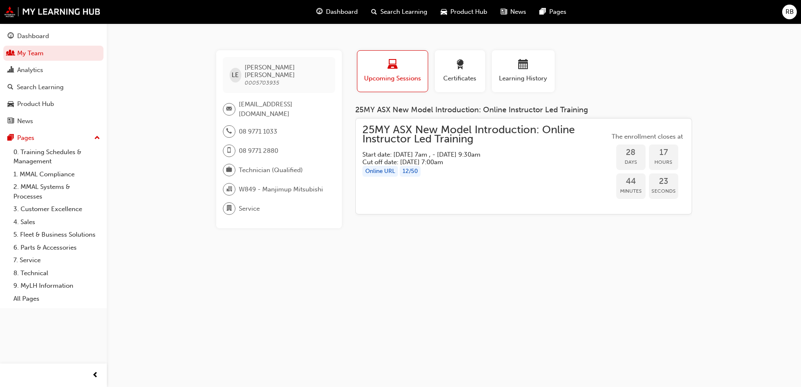
click at [406, 134] on span "25MY ASX New Model Introduction: Online Instructor Led Training" at bounding box center [485, 134] width 247 height 19
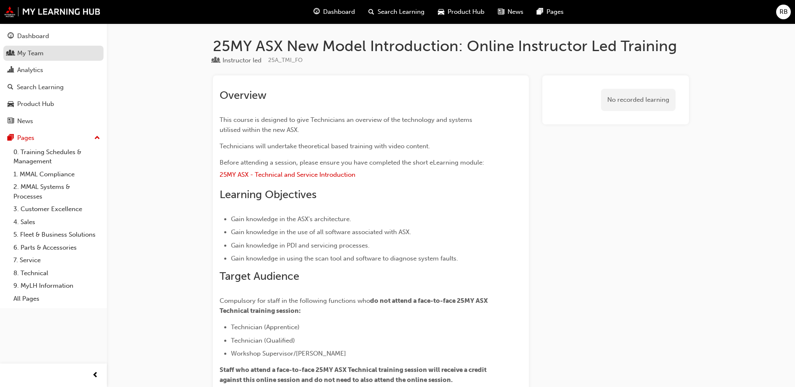
click at [21, 46] on link "My Team" at bounding box center [53, 54] width 100 height 16
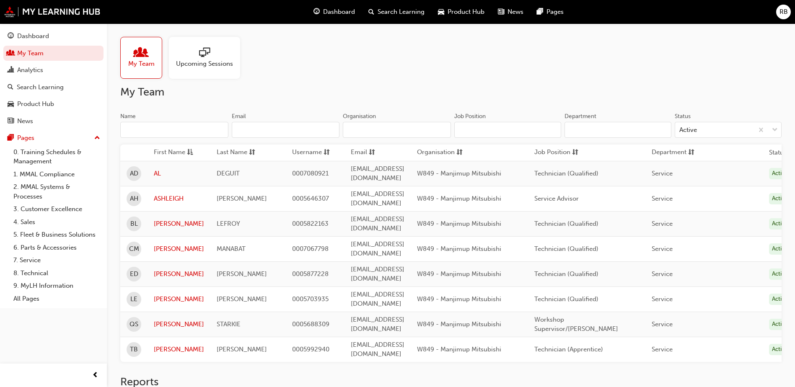
click at [196, 57] on div at bounding box center [204, 53] width 57 height 12
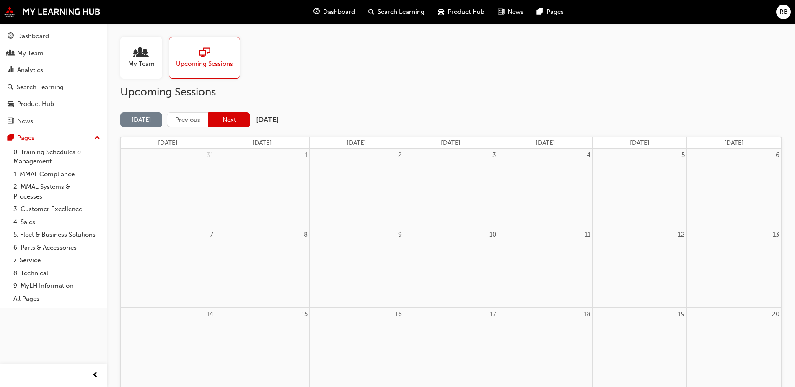
click at [240, 122] on button "Next" at bounding box center [229, 120] width 42 height 16
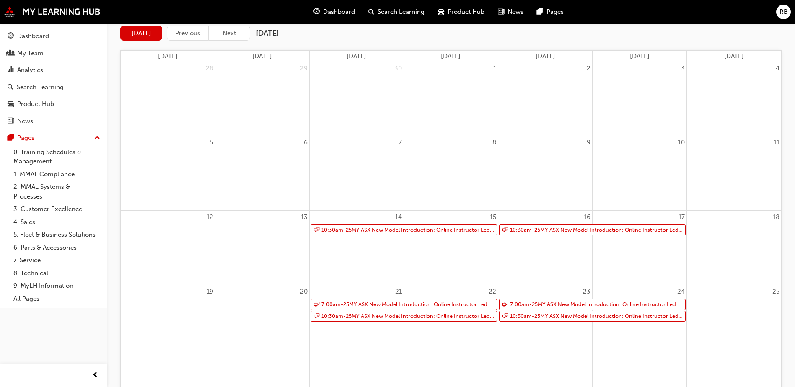
scroll to position [115, 0]
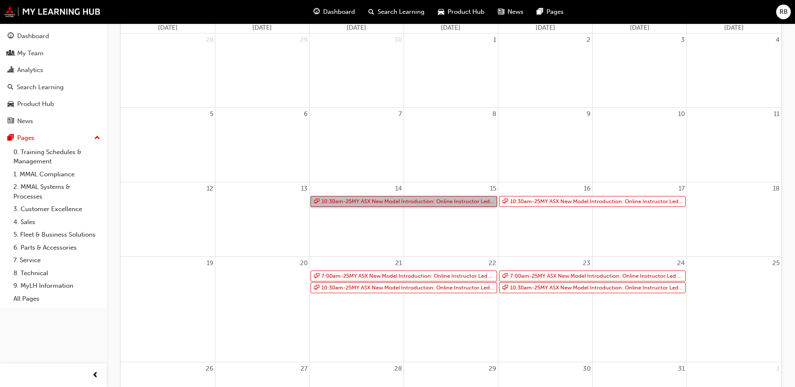
click at [425, 202] on link "10:30am - 25MY ASX New Model Introduction: Online Instructor Led Training" at bounding box center [403, 201] width 186 height 11
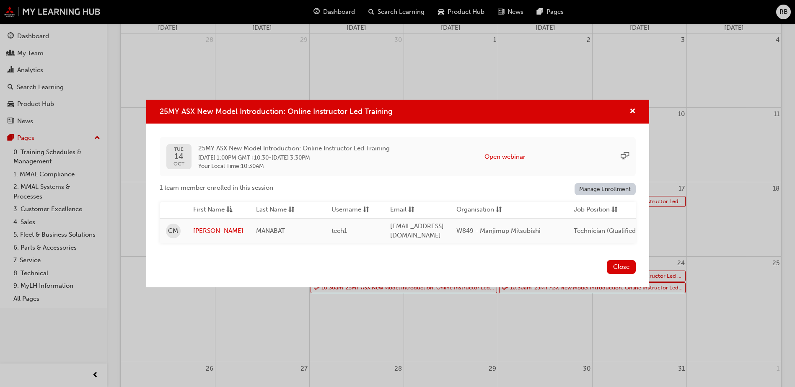
click at [590, 184] on link "Manage Enrollment" at bounding box center [604, 189] width 61 height 12
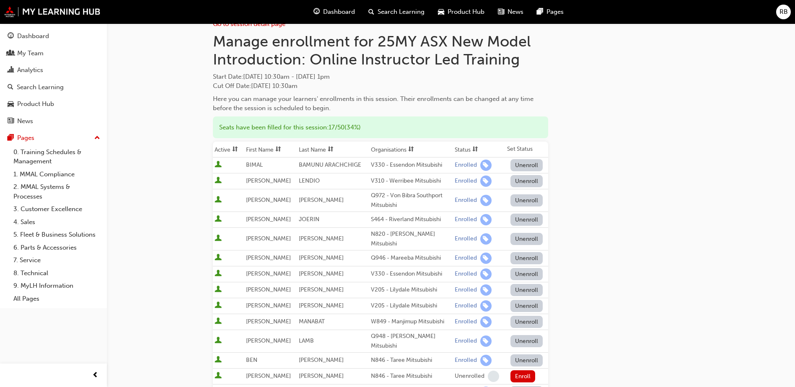
scroll to position [21, 0]
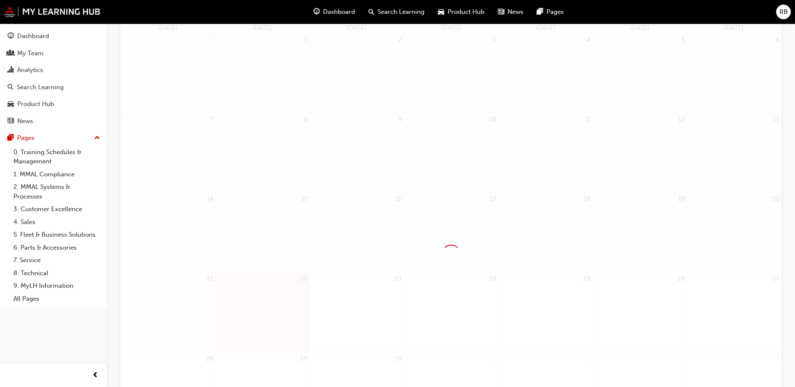
scroll to position [105, 0]
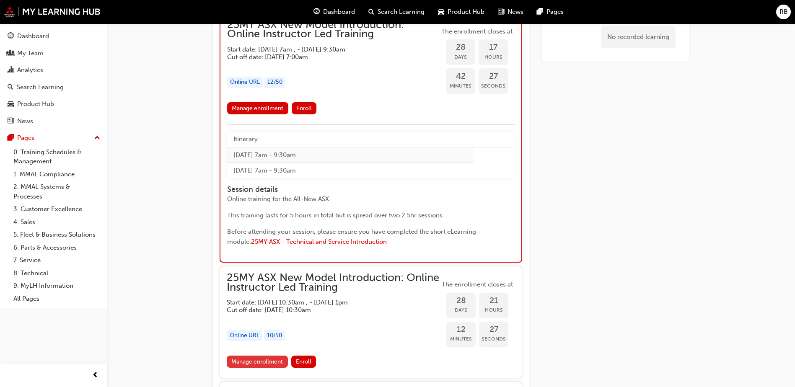
scroll to position [1047, 0]
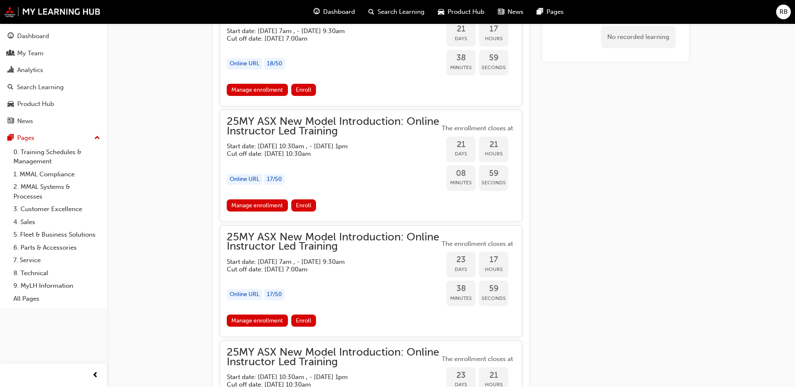
scroll to position [482, 0]
